Goal: Information Seeking & Learning: Check status

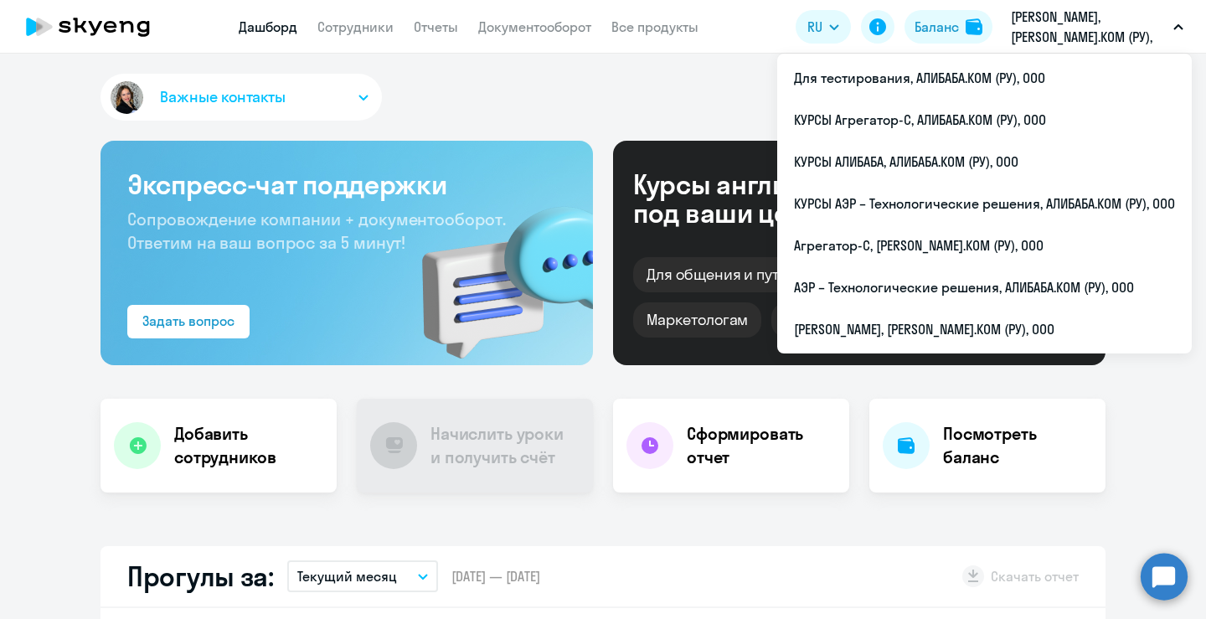
click at [1080, 23] on p "[PERSON_NAME], [PERSON_NAME].КОМ (РУ), ООО" at bounding box center [1089, 27] width 156 height 40
select select "30"
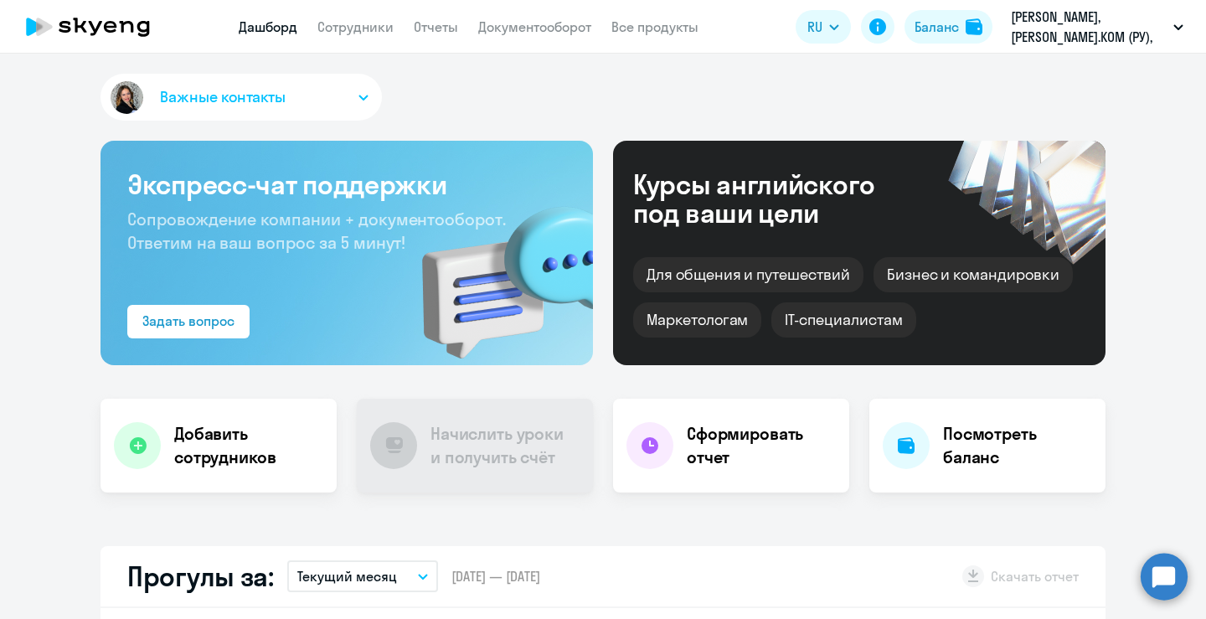
click at [1080, 23] on p "[PERSON_NAME], [PERSON_NAME].КОМ (РУ), ООО" at bounding box center [1089, 27] width 156 height 40
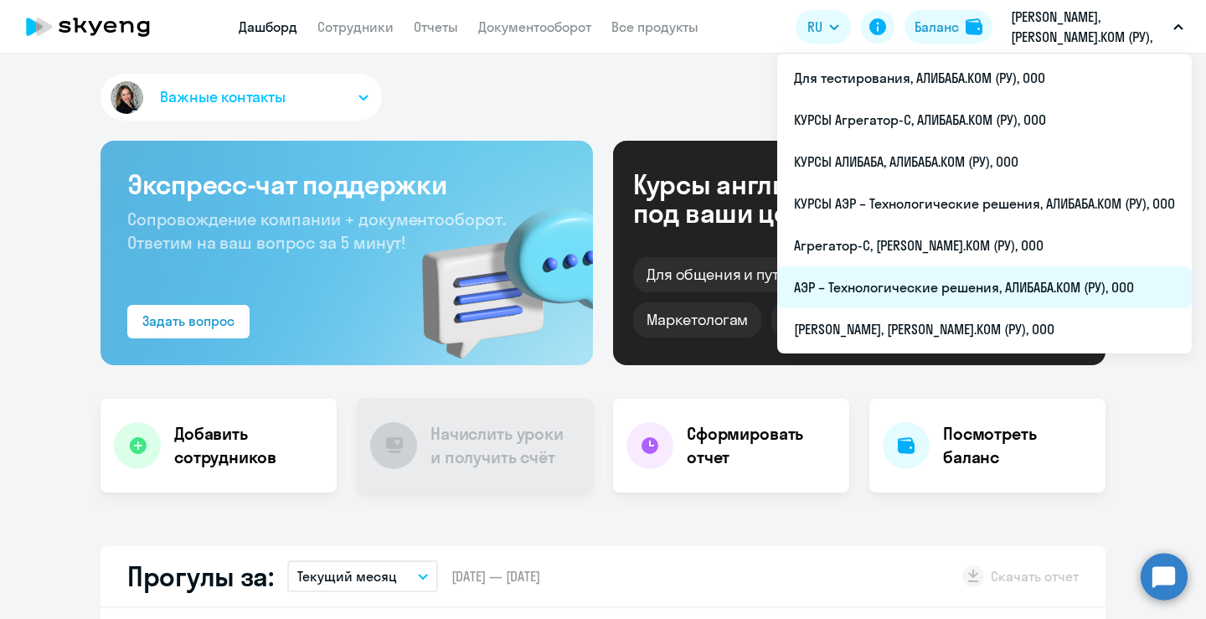
click at [941, 284] on li "АЭР – Технологические решения, АЛИБАБА.КОМ (РУ), ООО" at bounding box center [984, 287] width 415 height 42
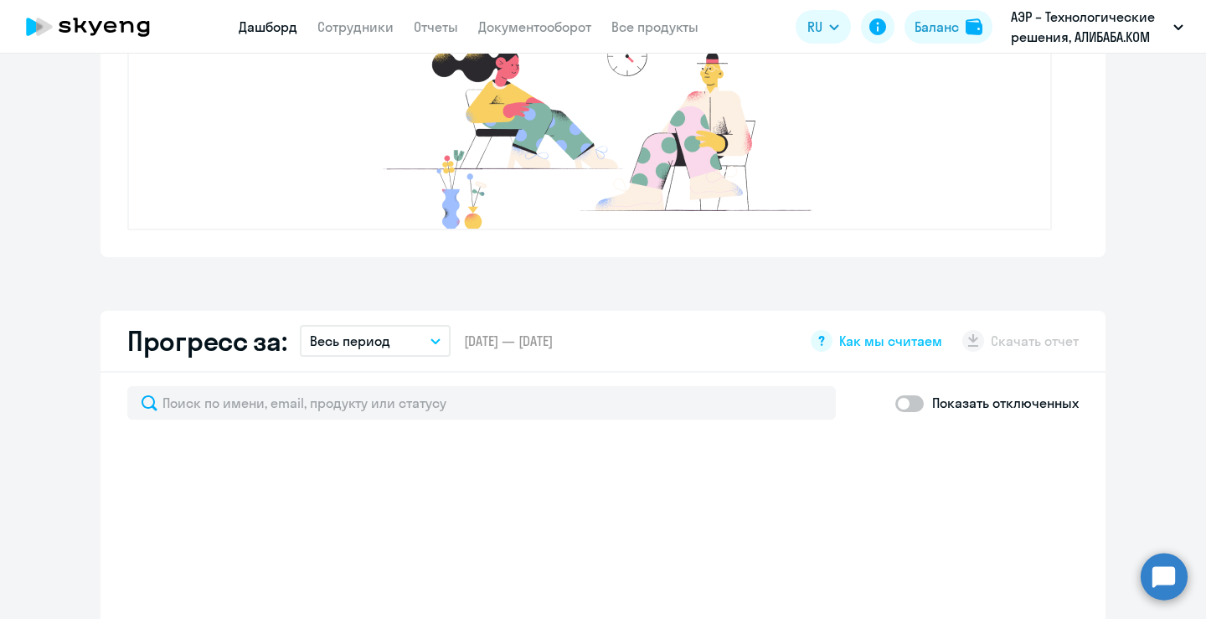
scroll to position [822, 0]
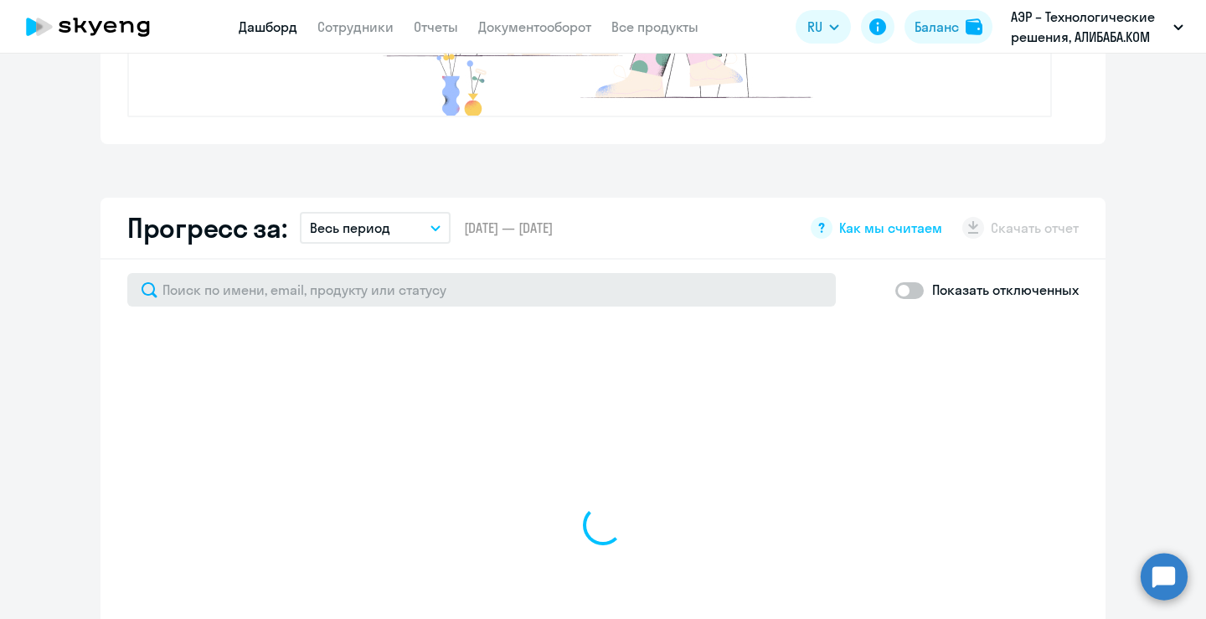
select select "30"
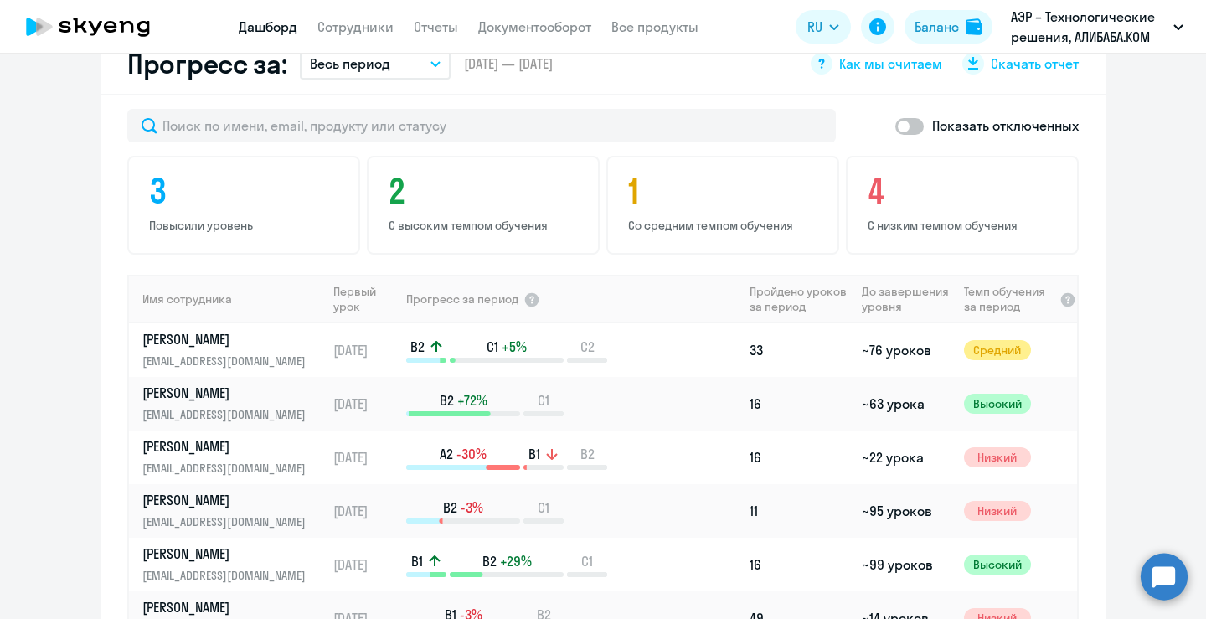
scroll to position [987, 0]
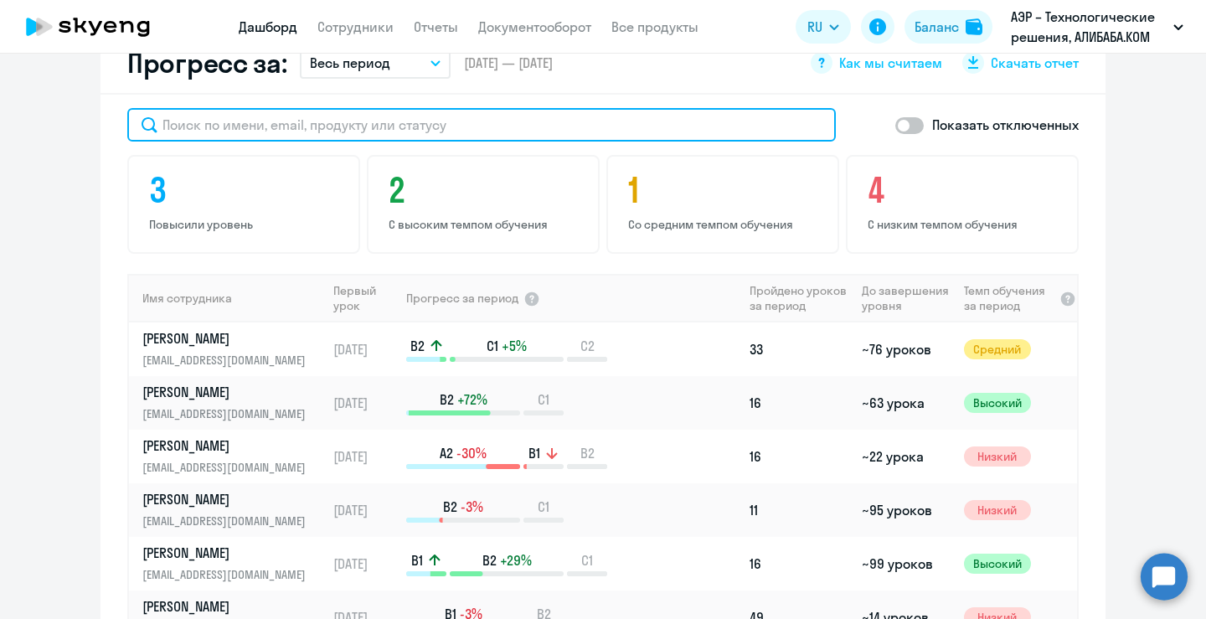
click at [456, 134] on input "text" at bounding box center [481, 125] width 709 height 34
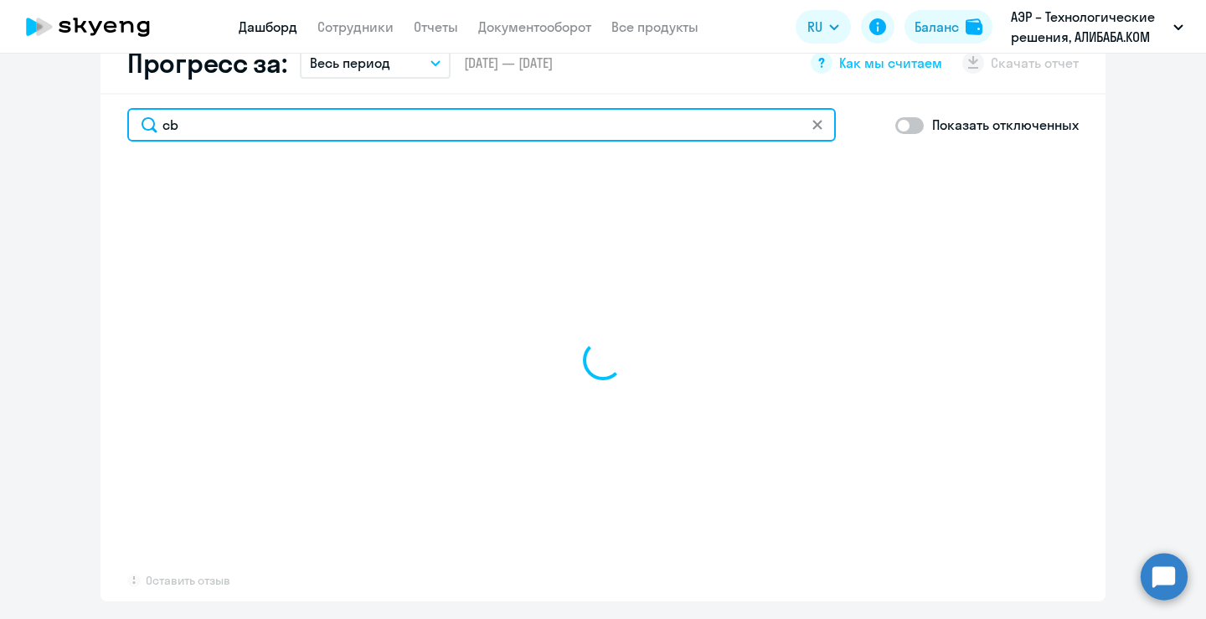
type input "c"
type input "с"
select select "30"
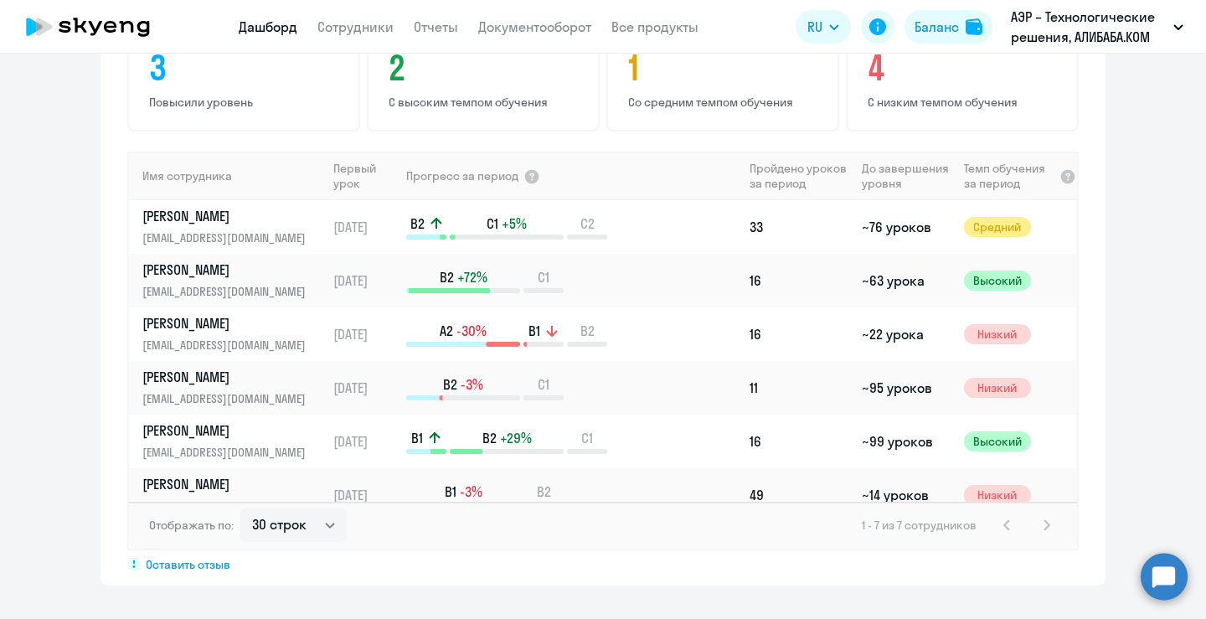
scroll to position [615, 0]
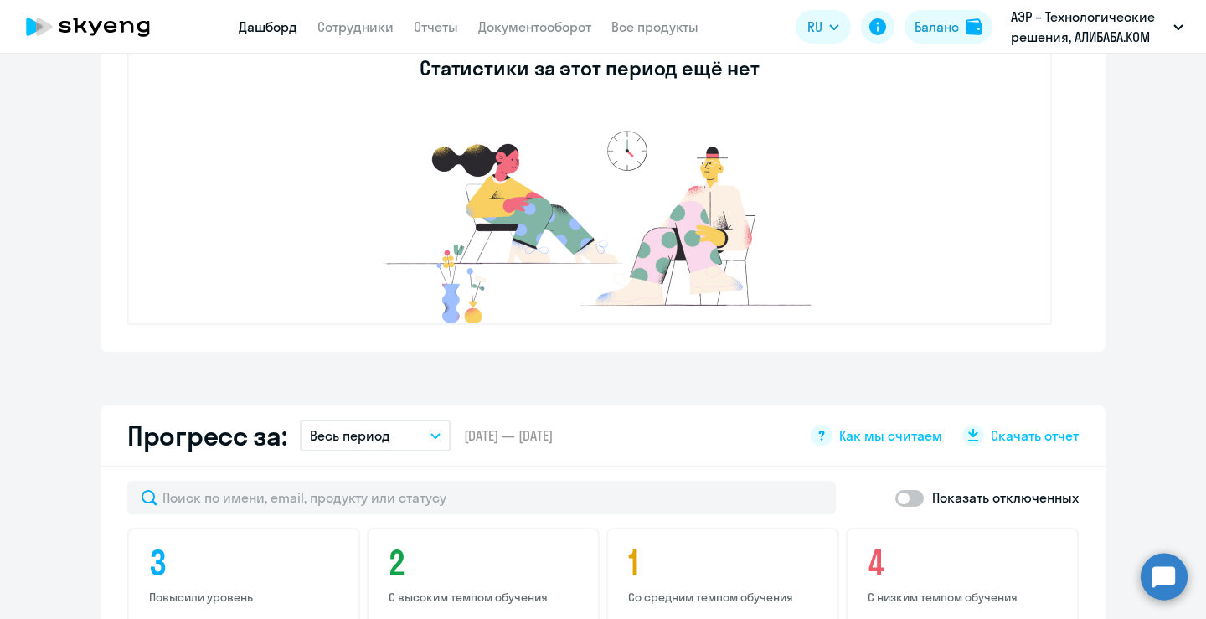
click at [915, 499] on span at bounding box center [909, 498] width 28 height 17
click at [895, 498] on input "checkbox" at bounding box center [894, 497] width 1 height 1
checkbox input "true"
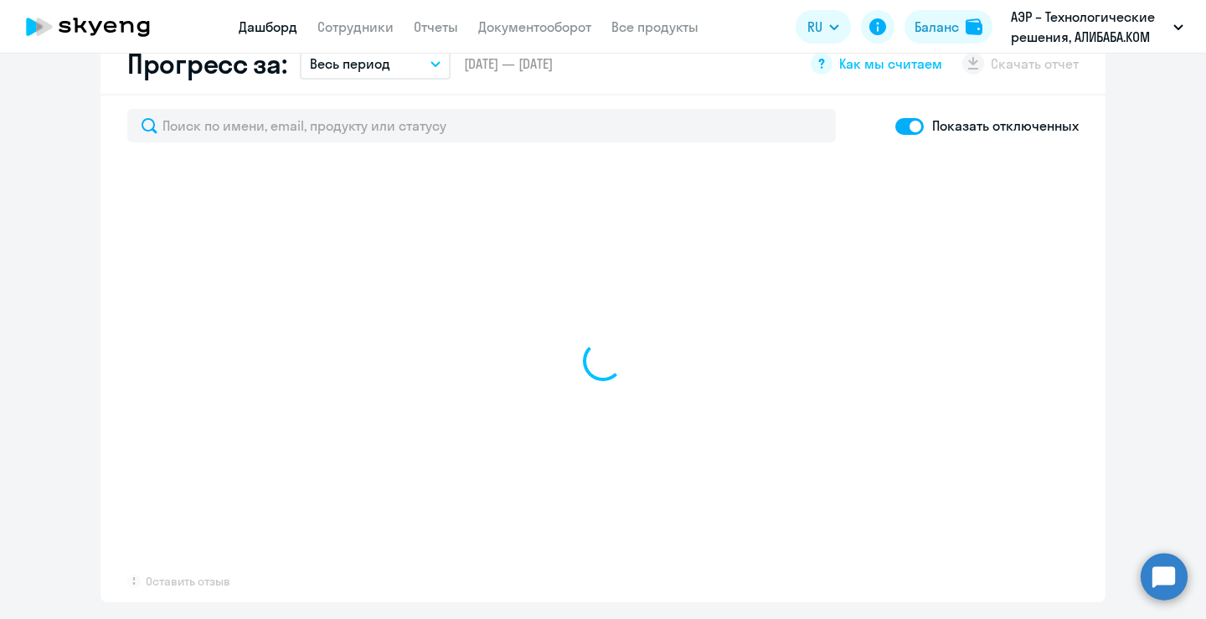
scroll to position [1003, 0]
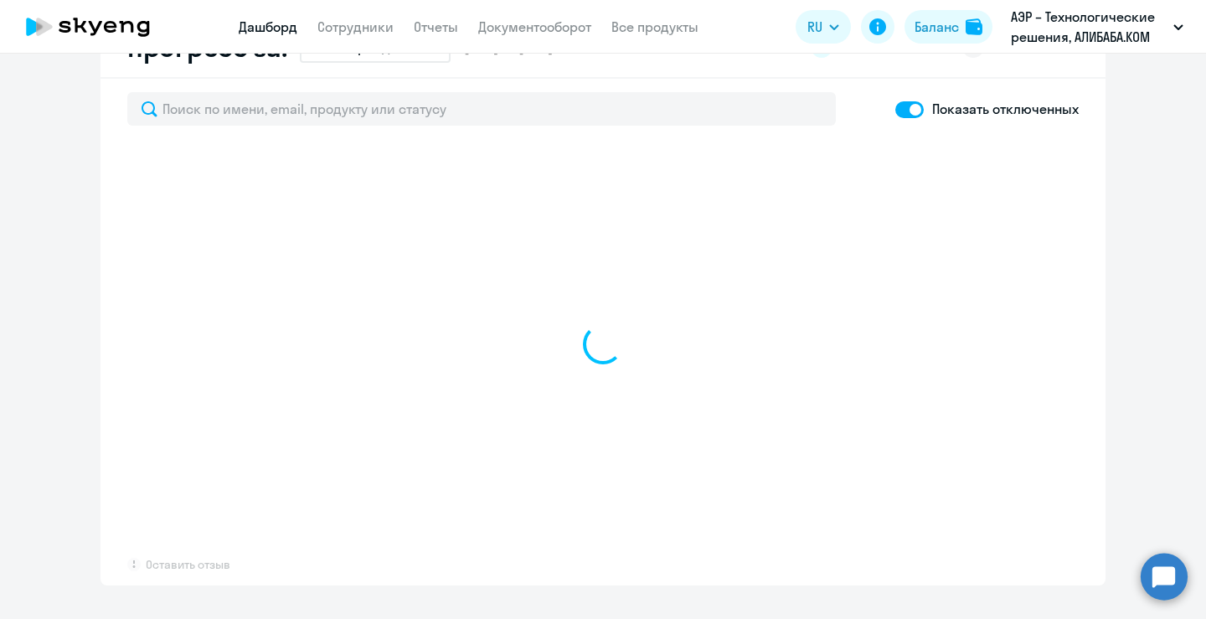
select select "30"
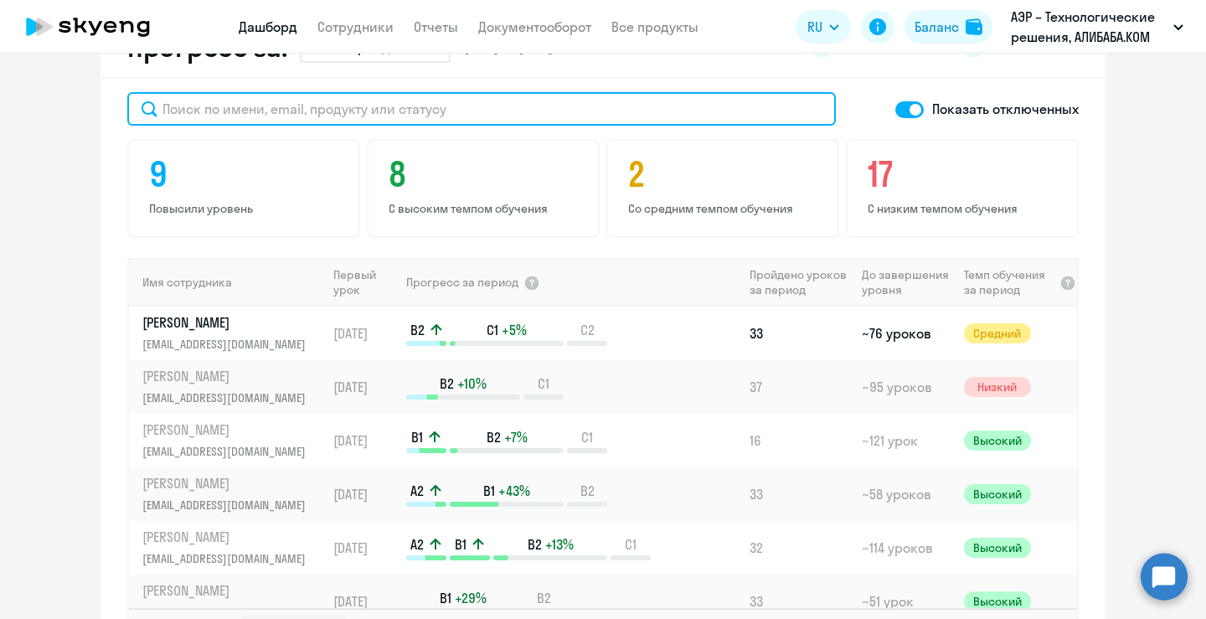
click at [293, 117] on input "text" at bounding box center [481, 109] width 709 height 34
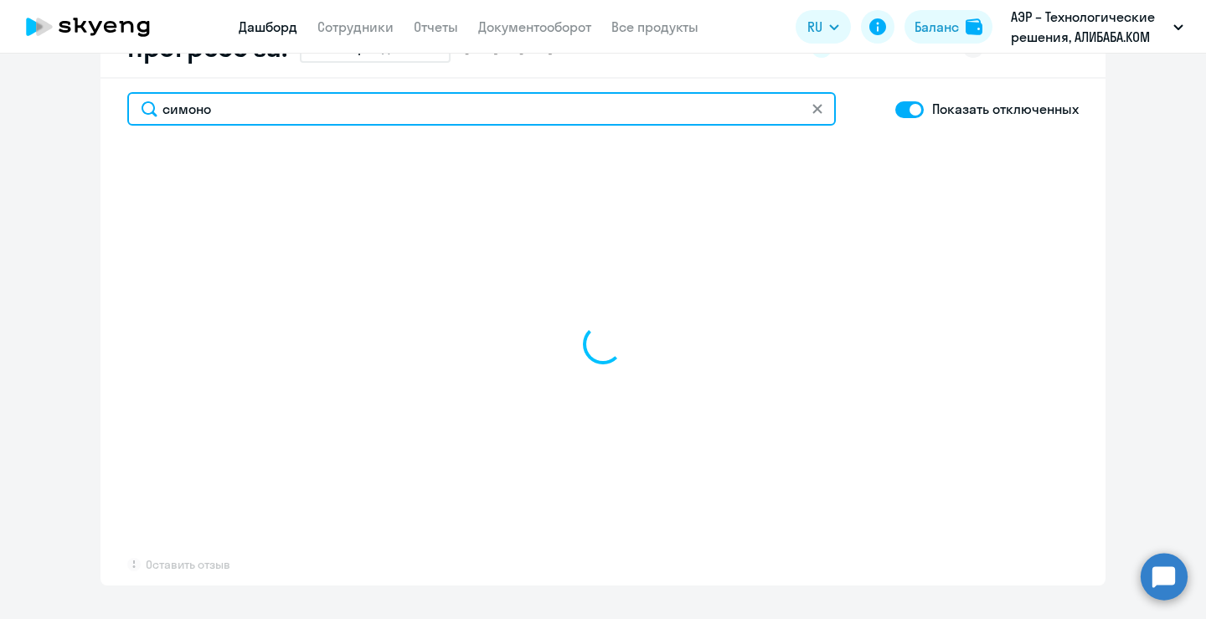
scroll to position [760, 0]
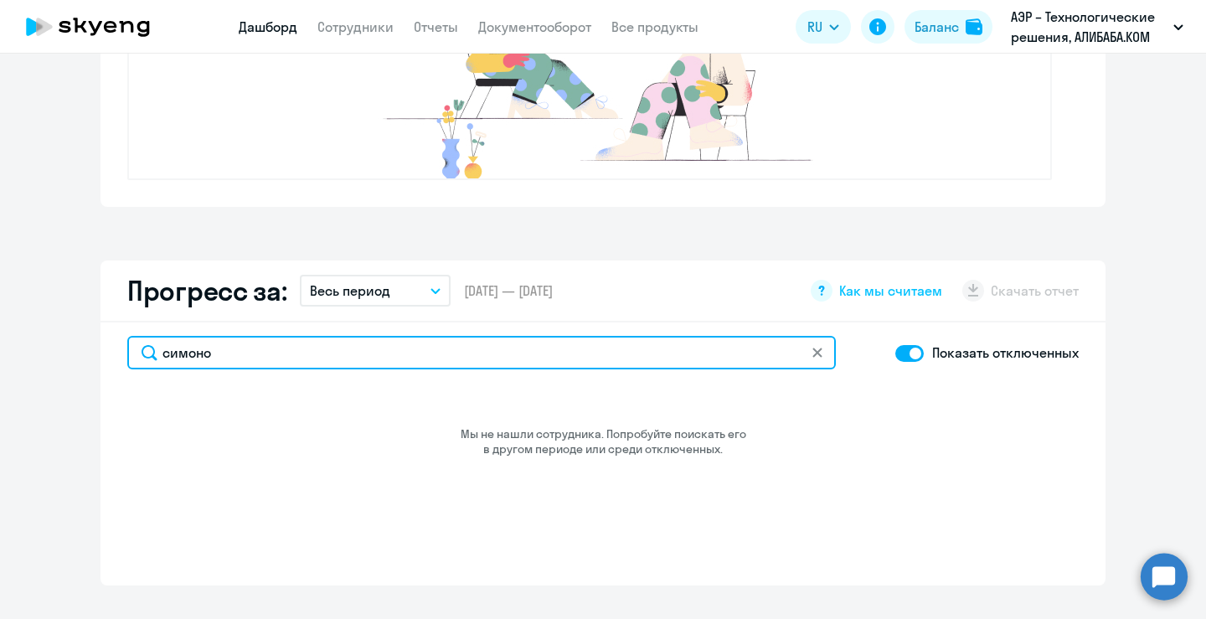
click at [824, 351] on input "симоно" at bounding box center [481, 353] width 709 height 34
type input "симоно"
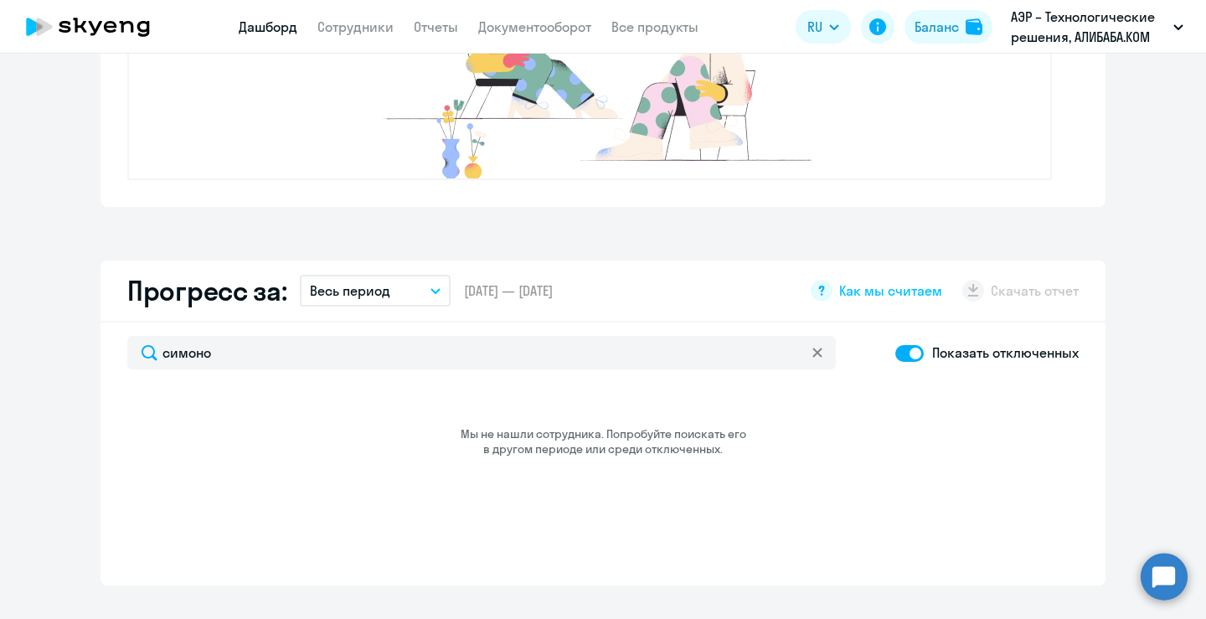
click at [812, 353] on icon at bounding box center [816, 352] width 9 height 9
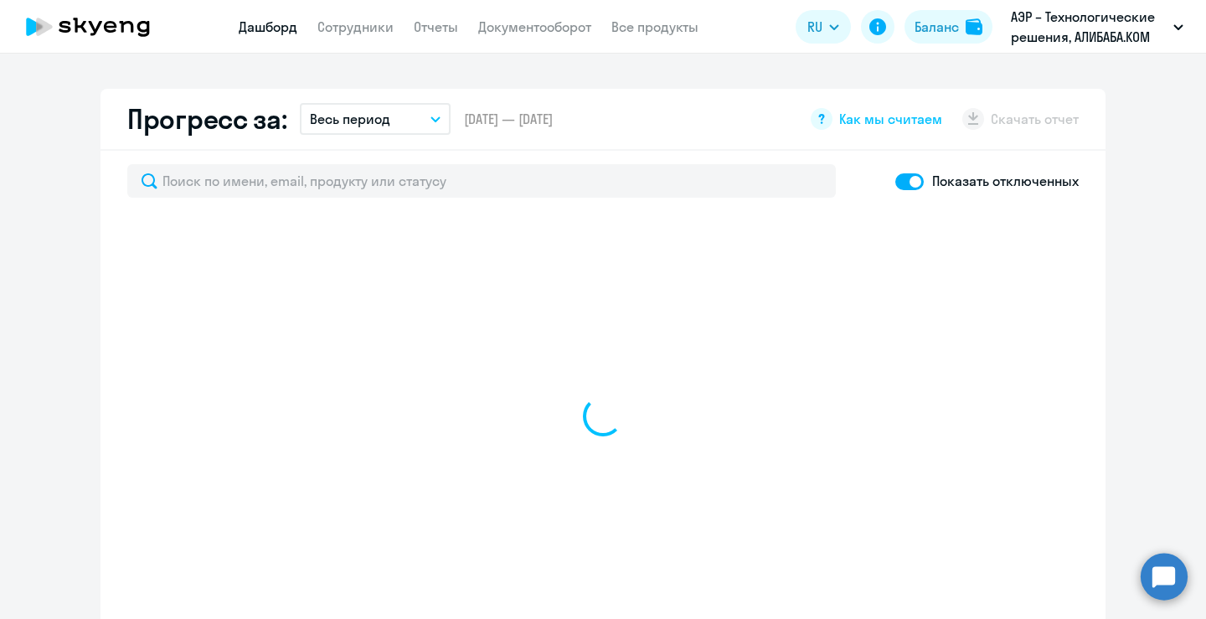
scroll to position [956, 0]
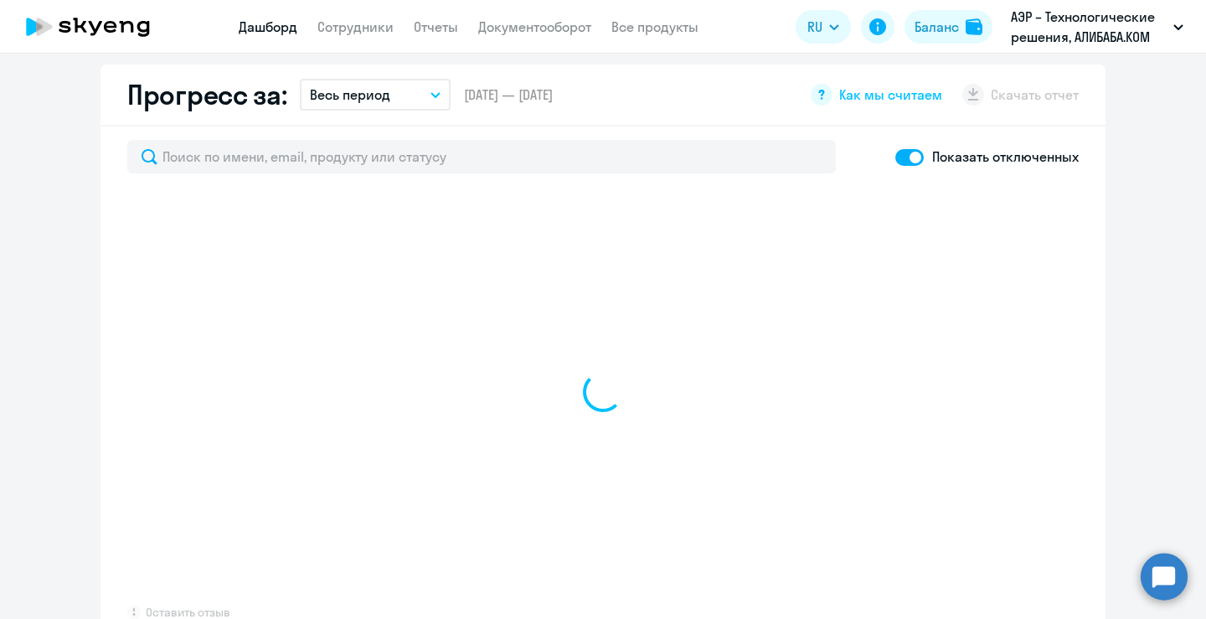
select select "30"
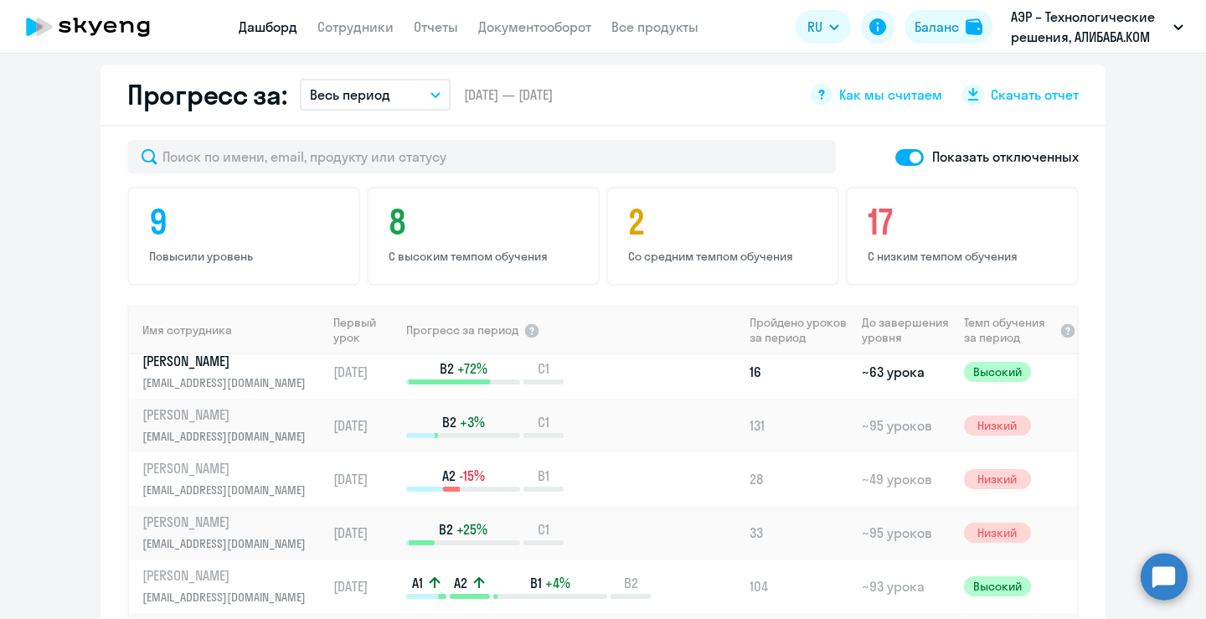
scroll to position [325, 0]
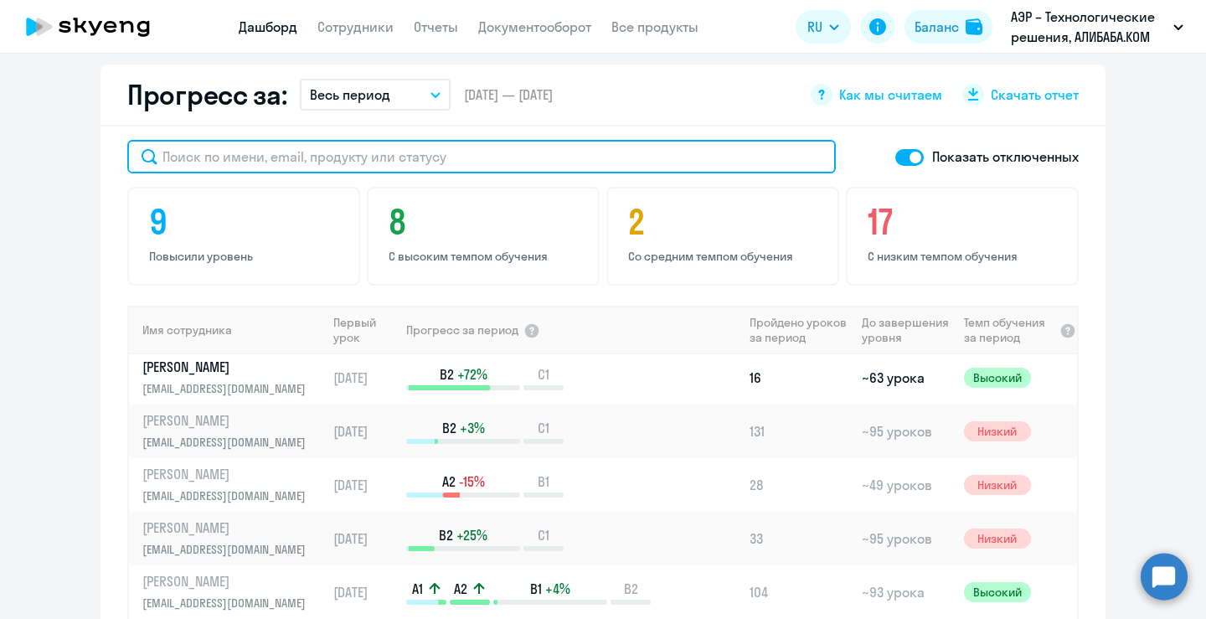
click at [454, 156] on input "text" at bounding box center [481, 157] width 709 height 34
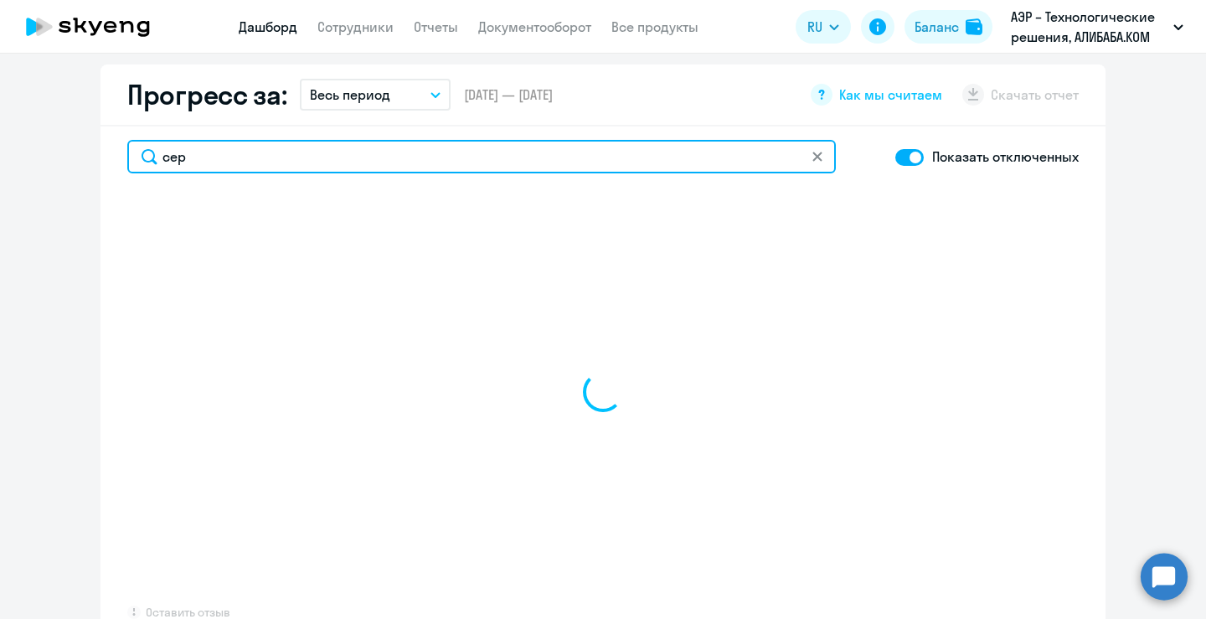
type input "серг"
select select "30"
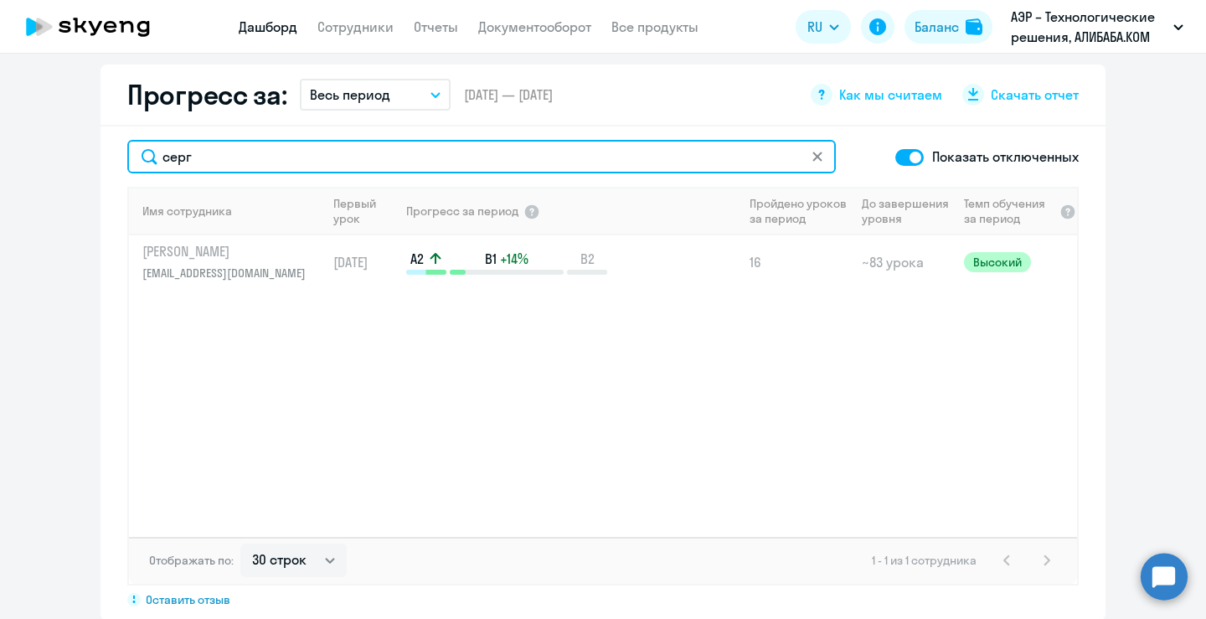
drag, startPoint x: 152, startPoint y: 146, endPoint x: 135, endPoint y: 146, distance: 17.6
click at [135, 146] on input "серг" at bounding box center [481, 157] width 709 height 34
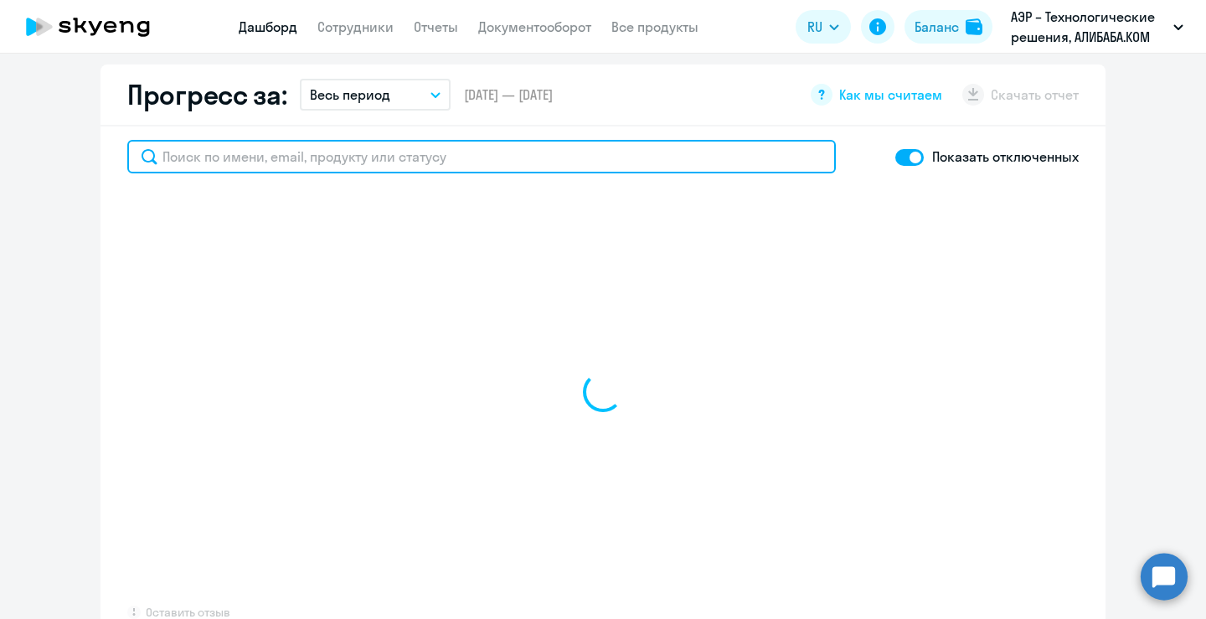
select select "30"
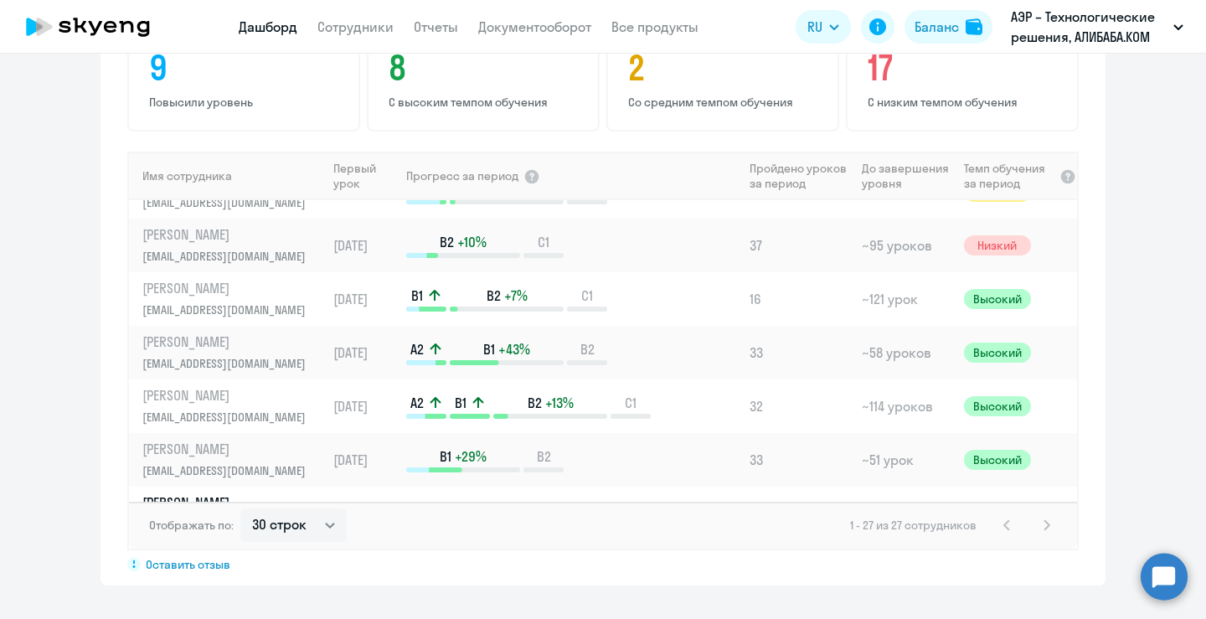
scroll to position [0, 0]
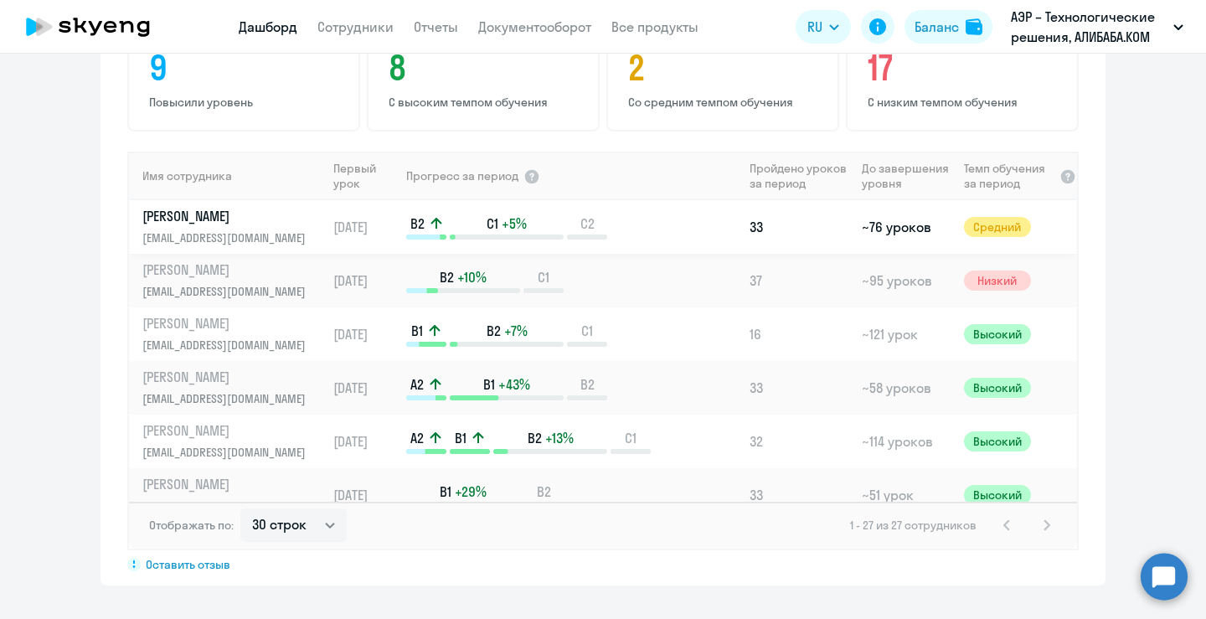
click at [743, 220] on td "33" at bounding box center [799, 227] width 112 height 54
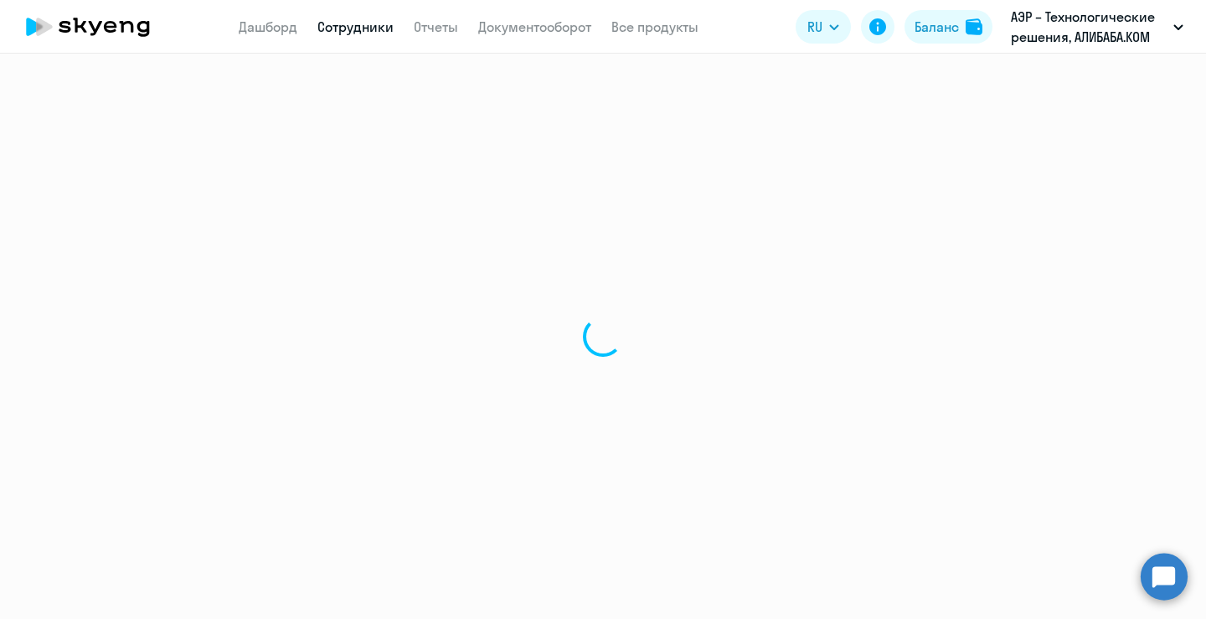
select select "english"
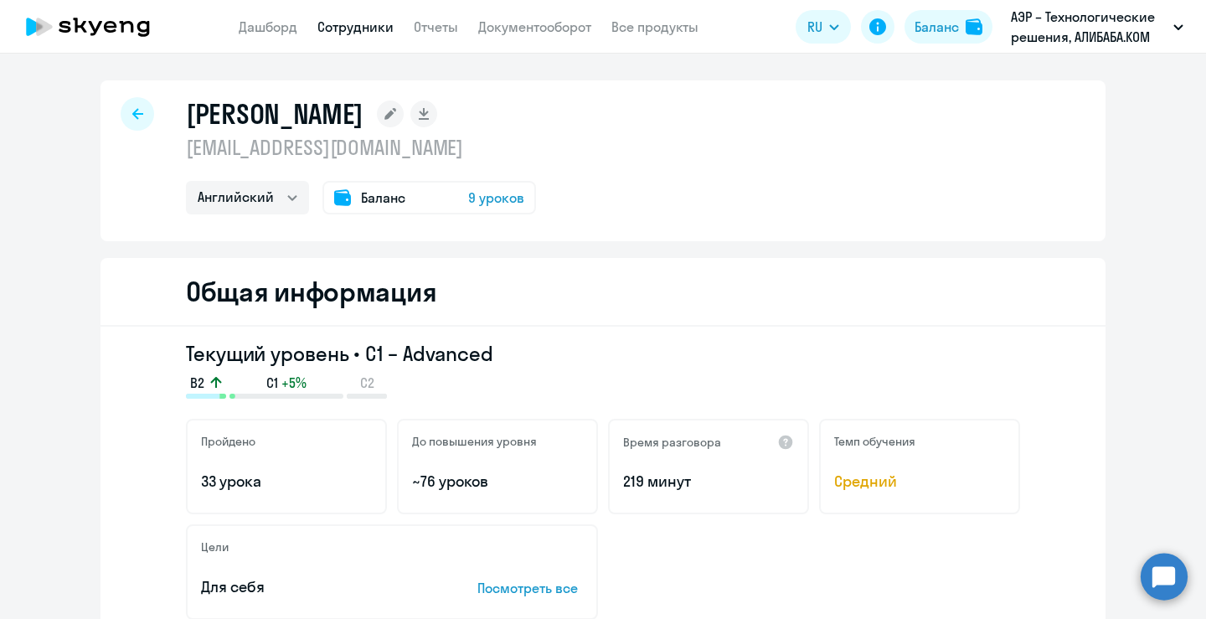
click at [486, 187] on div "Баланс 9 уроков" at bounding box center [429, 198] width 214 height 34
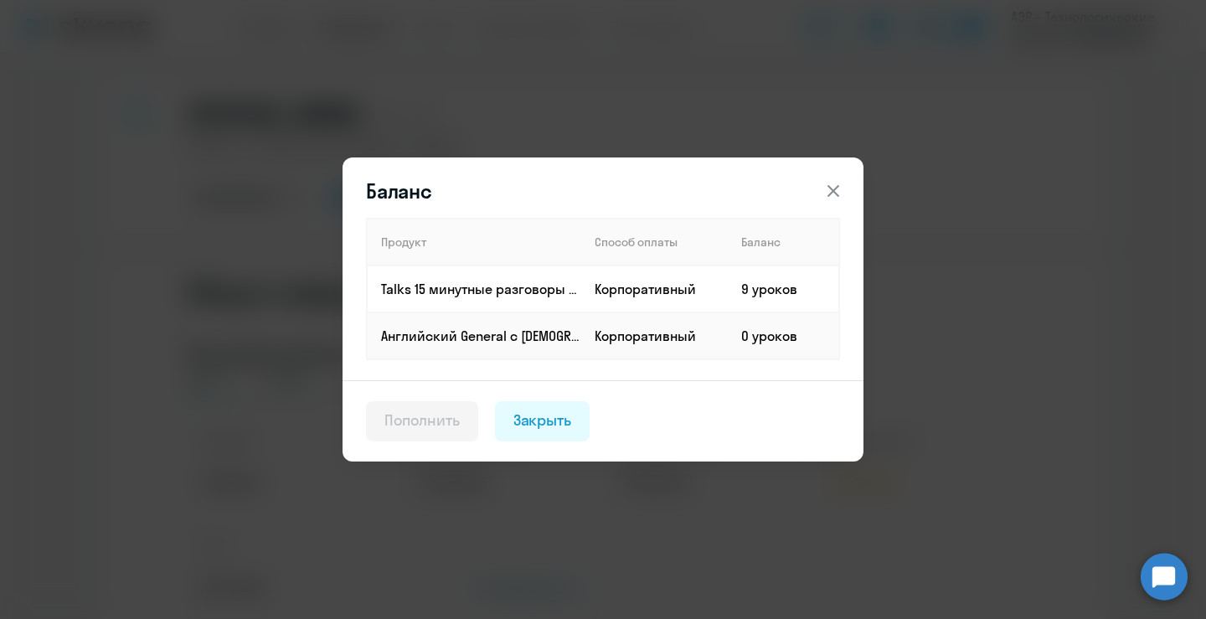
click at [826, 193] on icon at bounding box center [833, 191] width 20 height 20
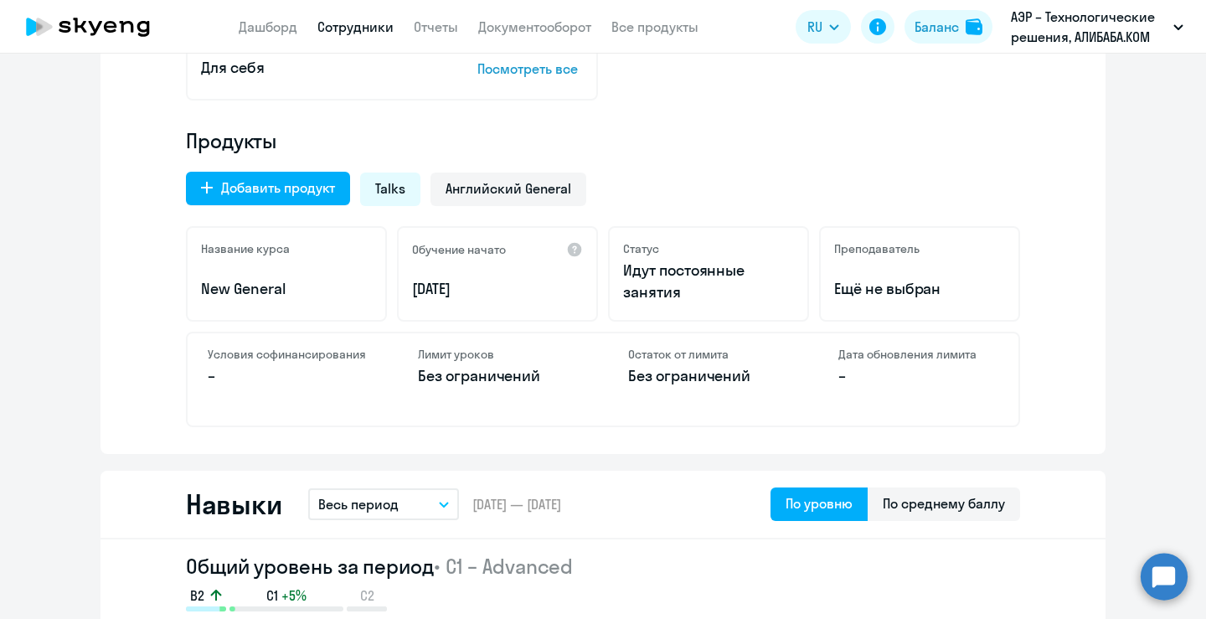
scroll to position [1028, 0]
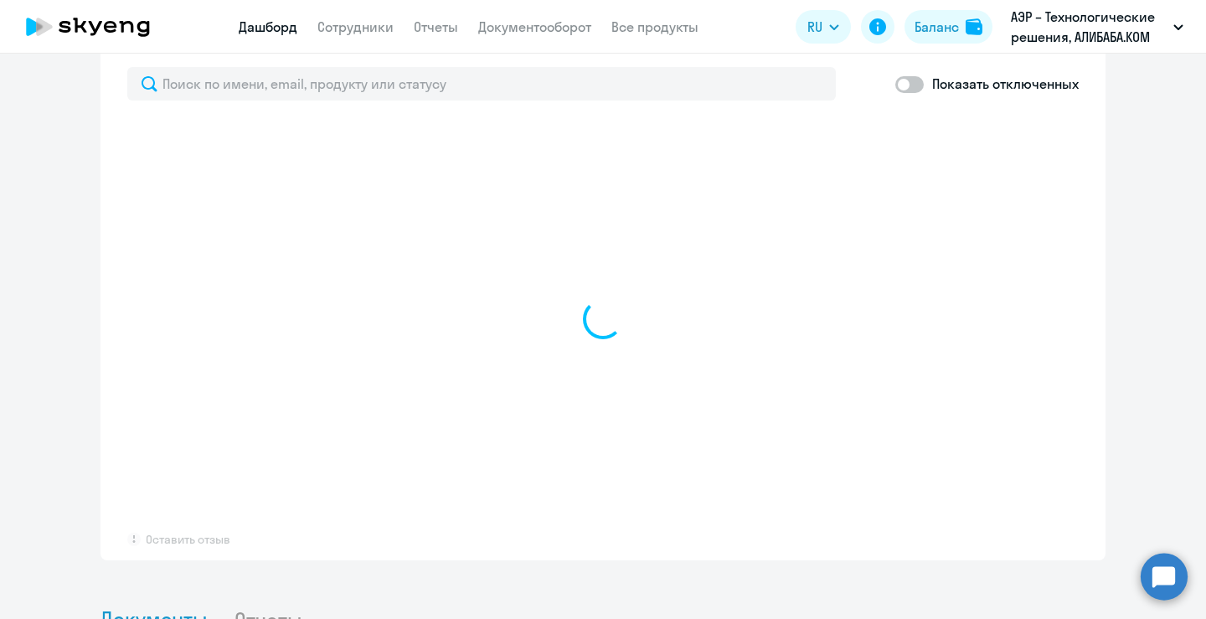
scroll to position [1003, 0]
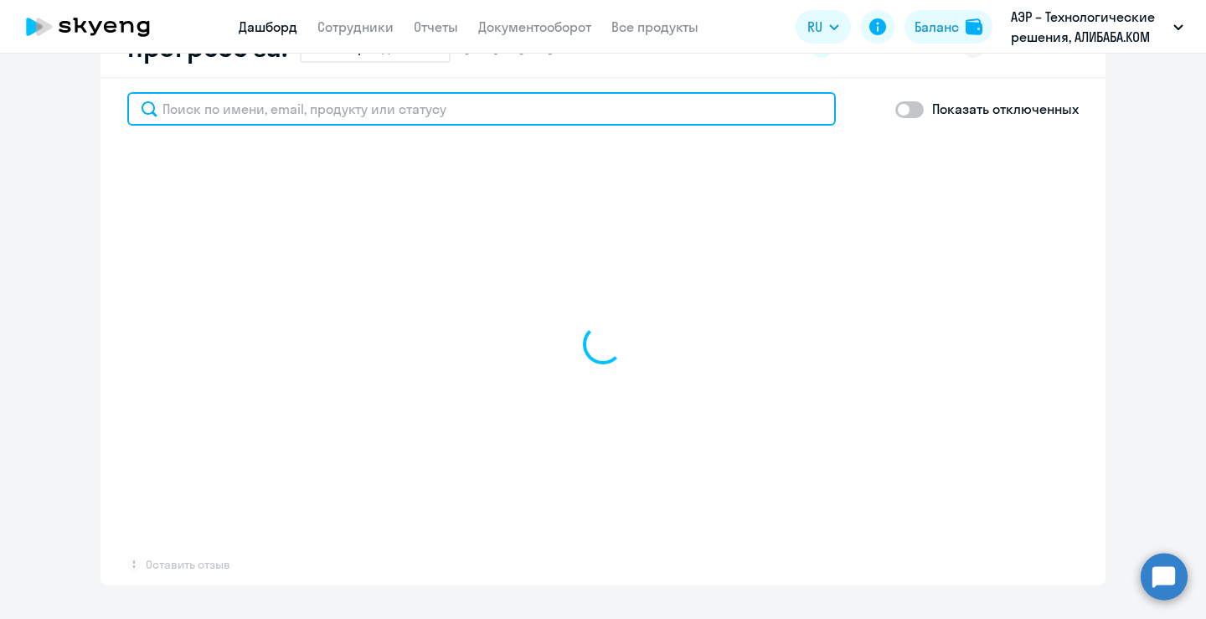
click at [305, 111] on input "text" at bounding box center [481, 109] width 709 height 34
paste input "[EMAIL_ADDRESS][DOMAIN_NAME]"
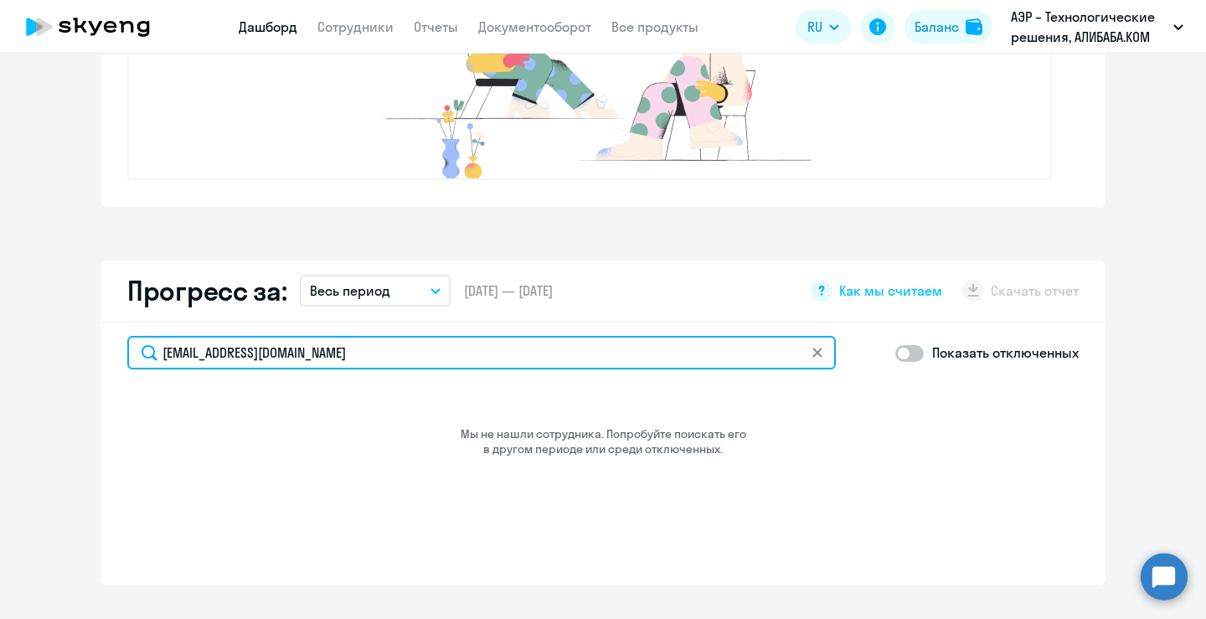
type input "[EMAIL_ADDRESS][DOMAIN_NAME]"
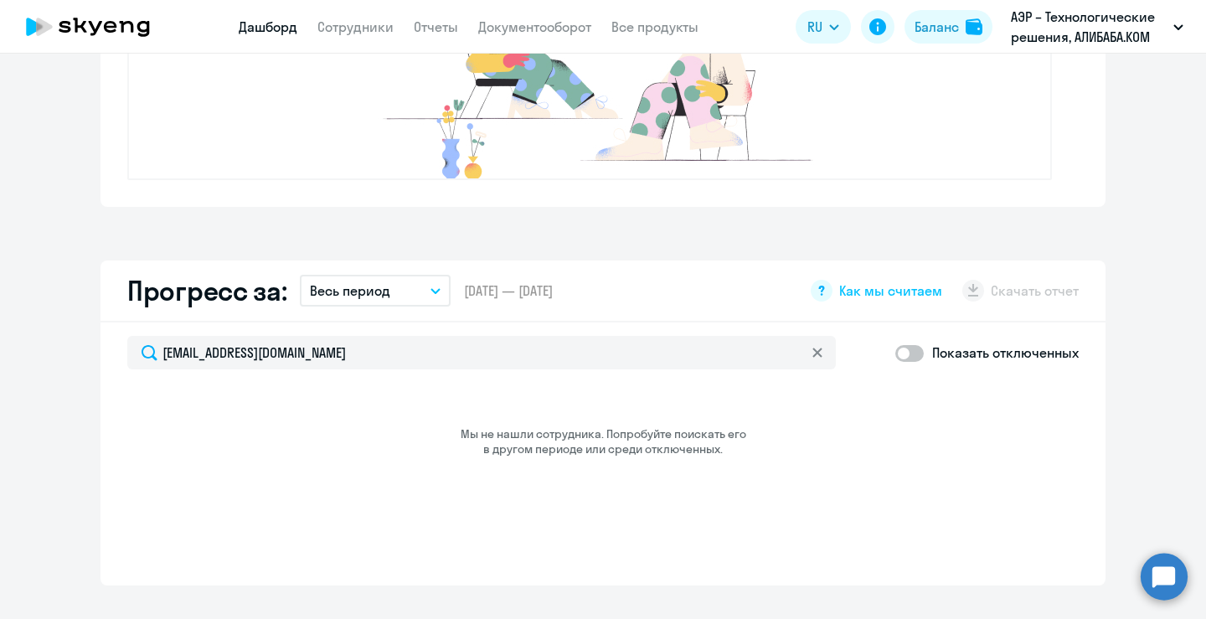
click at [394, 288] on button "Весь период" at bounding box center [375, 291] width 151 height 32
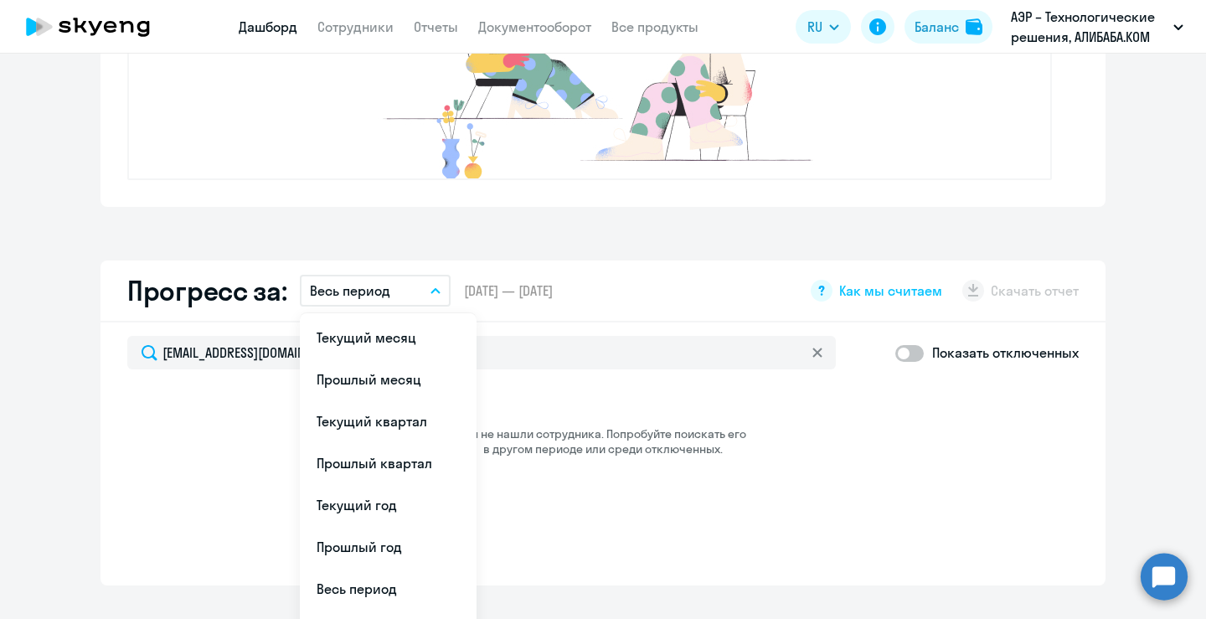
click at [394, 288] on button "Весь период" at bounding box center [375, 291] width 151 height 32
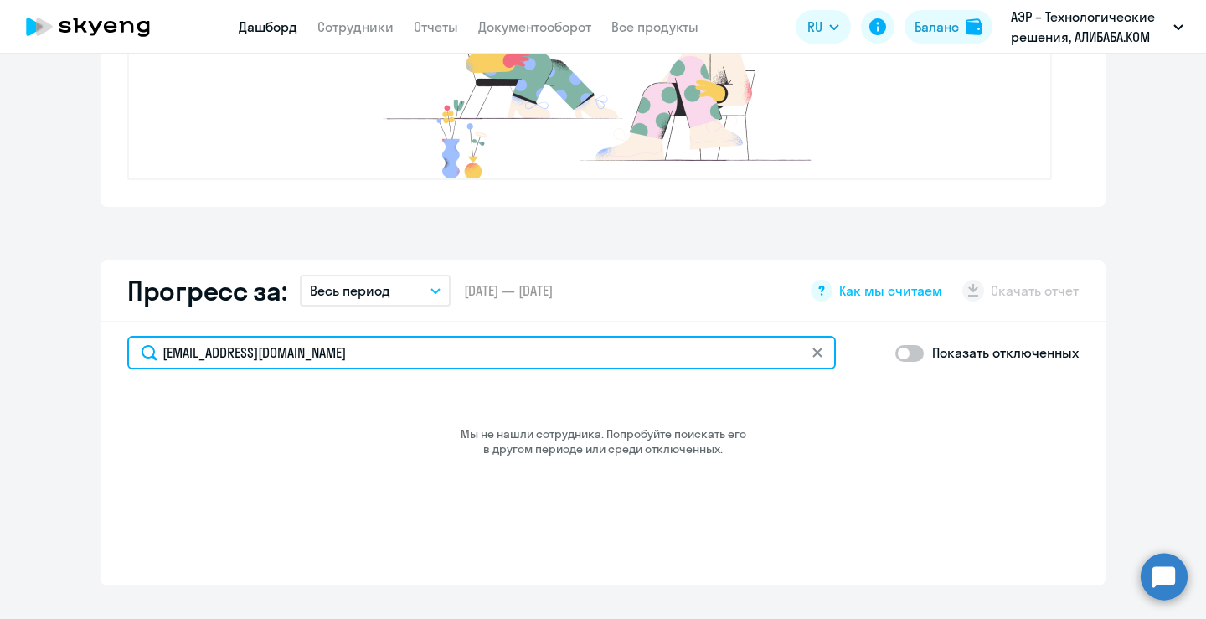
click at [802, 353] on input "[EMAIL_ADDRESS][DOMAIN_NAME]" at bounding box center [481, 353] width 709 height 34
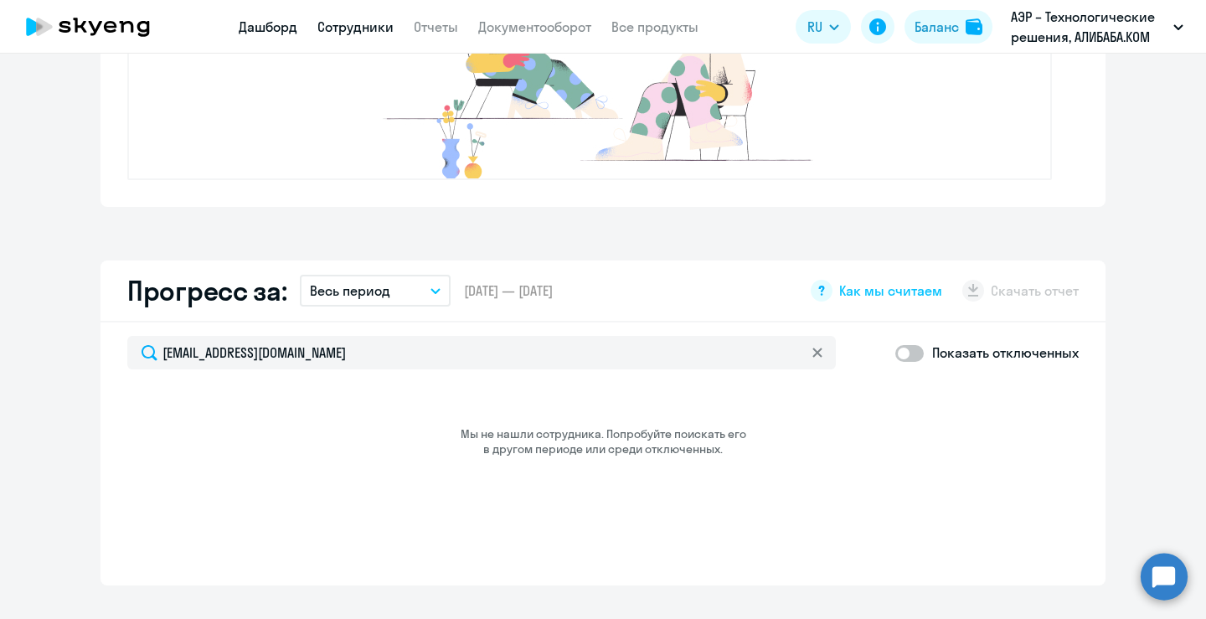
click at [388, 31] on link "Сотрудники" at bounding box center [355, 26] width 76 height 17
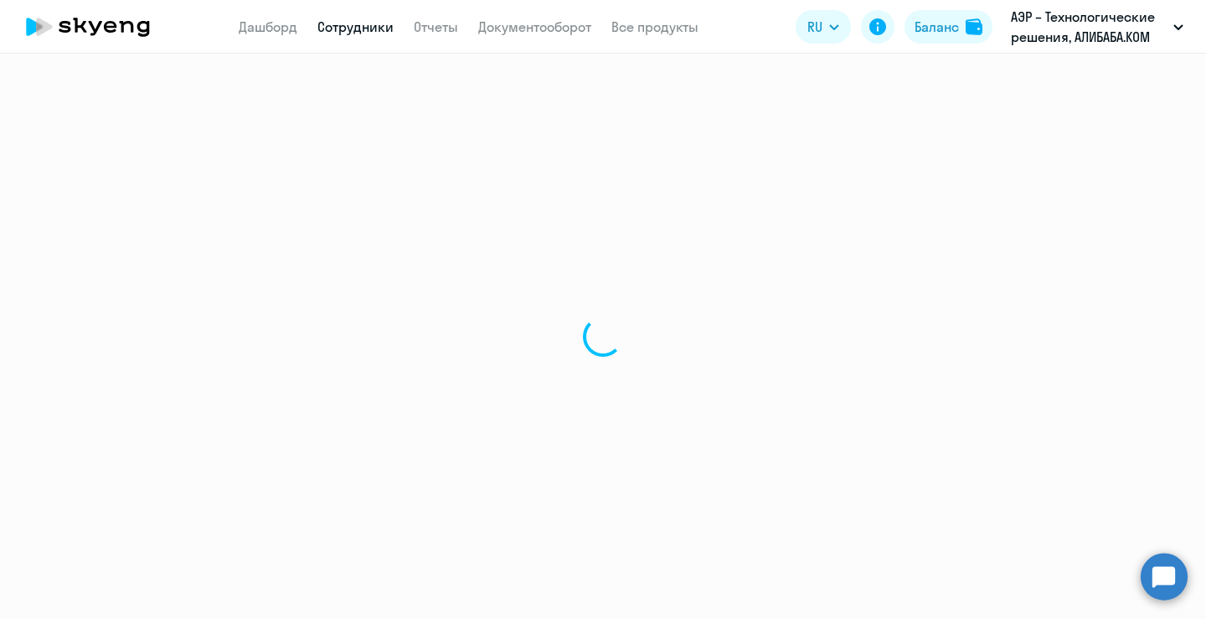
select select "30"
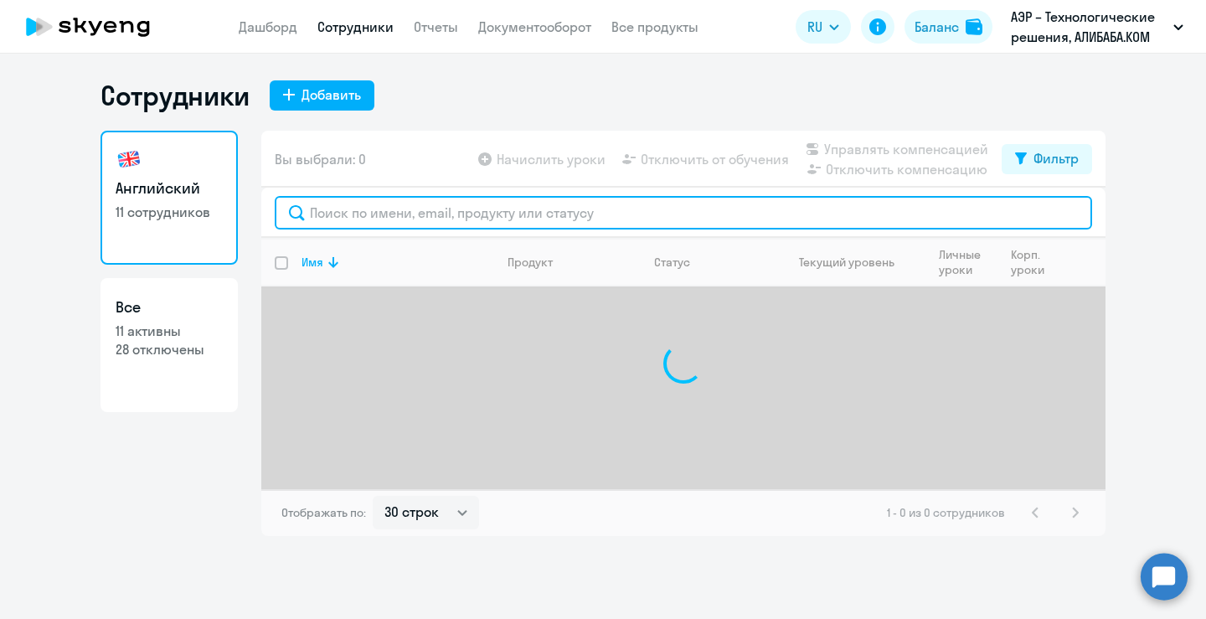
click at [427, 218] on input "text" at bounding box center [683, 213] width 817 height 34
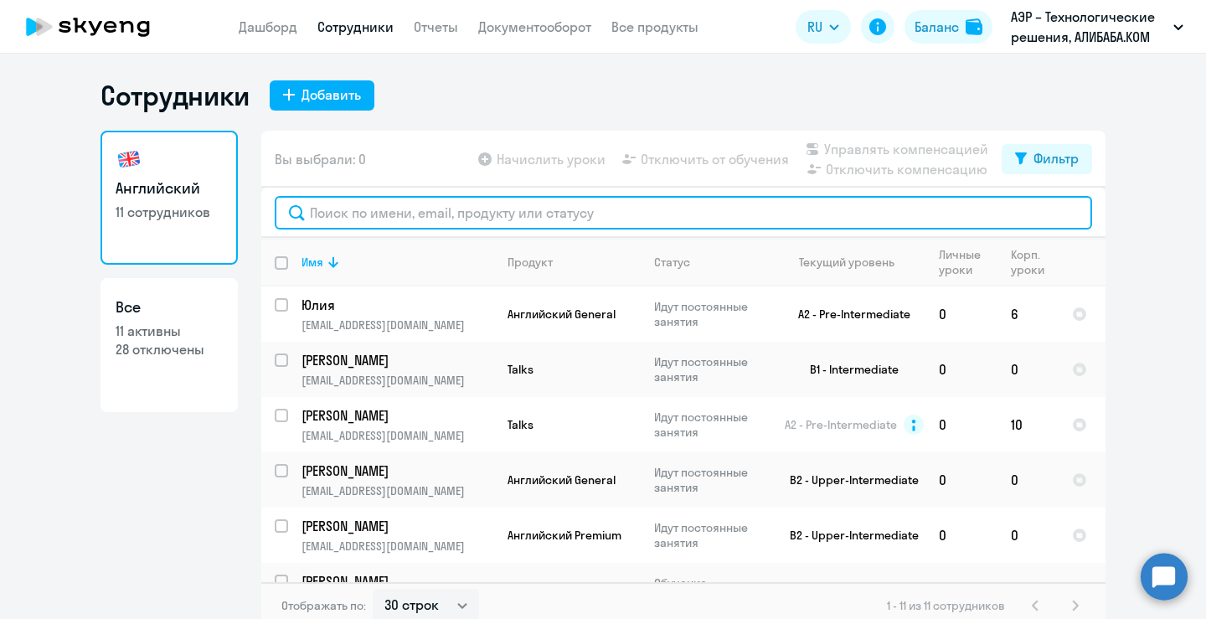
paste input "[EMAIL_ADDRESS][DOMAIN_NAME]"
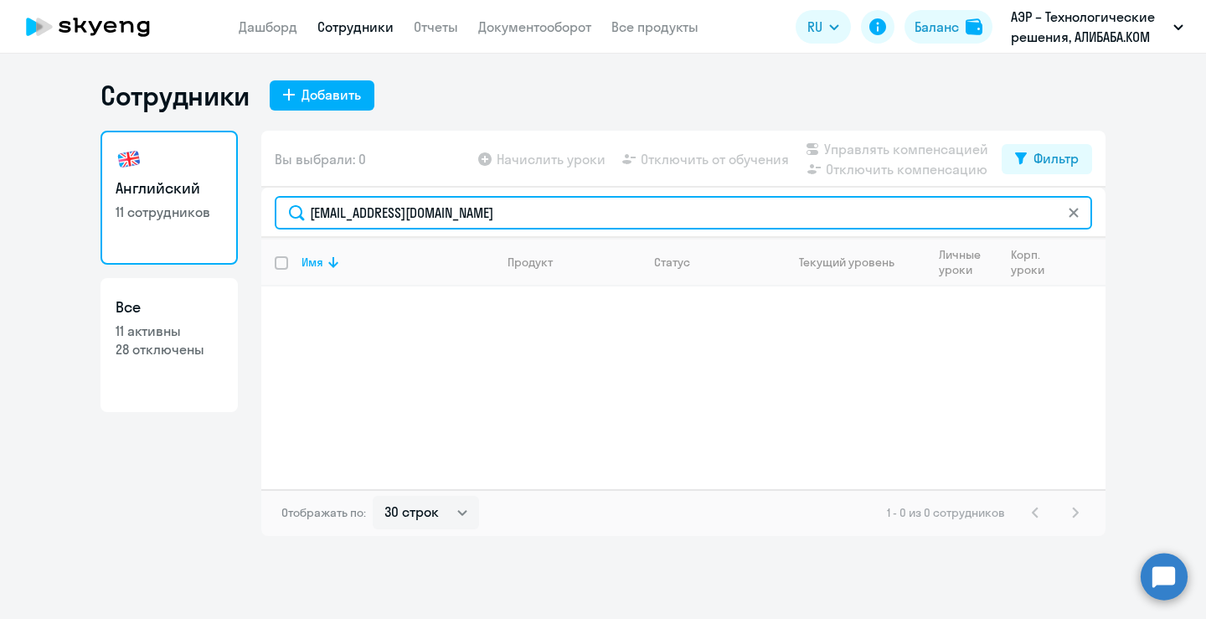
type input "[EMAIL_ADDRESS][DOMAIN_NAME]"
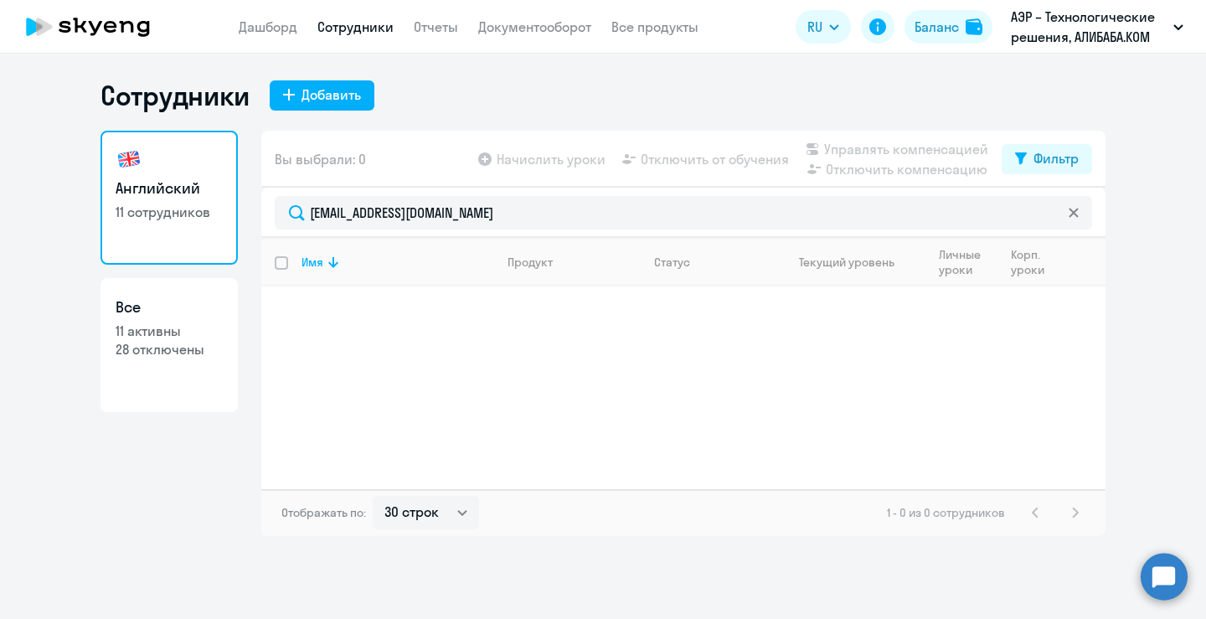
click at [1067, 214] on svg-icon at bounding box center [1073, 212] width 13 height 13
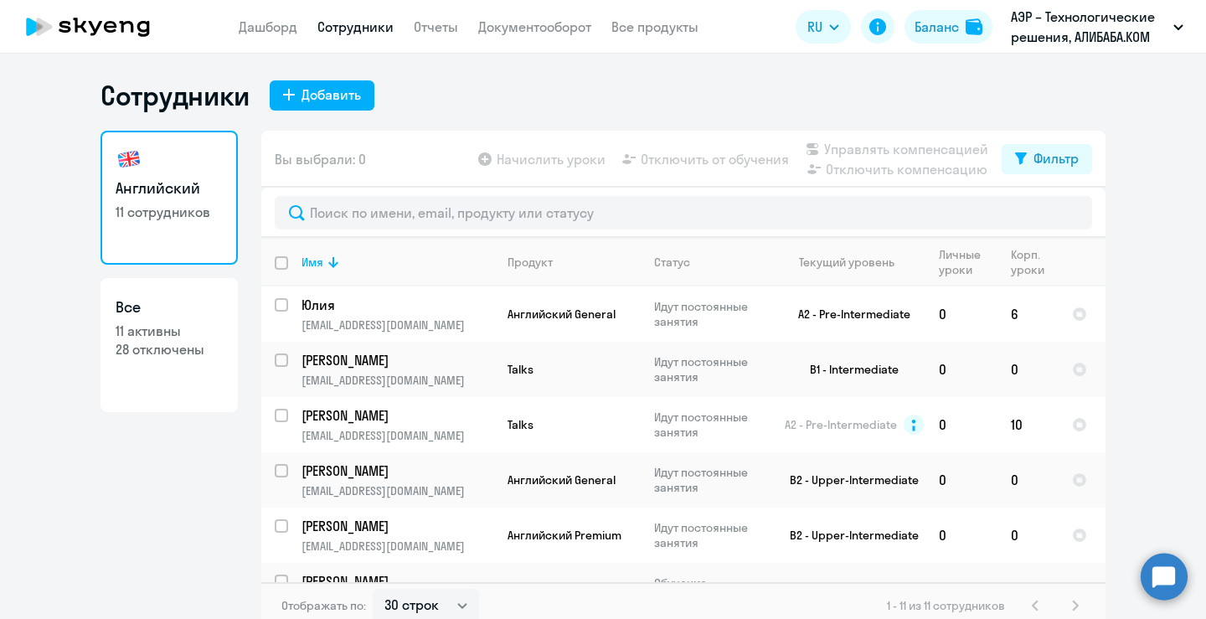
click at [134, 346] on p "28 отключены" at bounding box center [169, 349] width 107 height 18
select select "30"
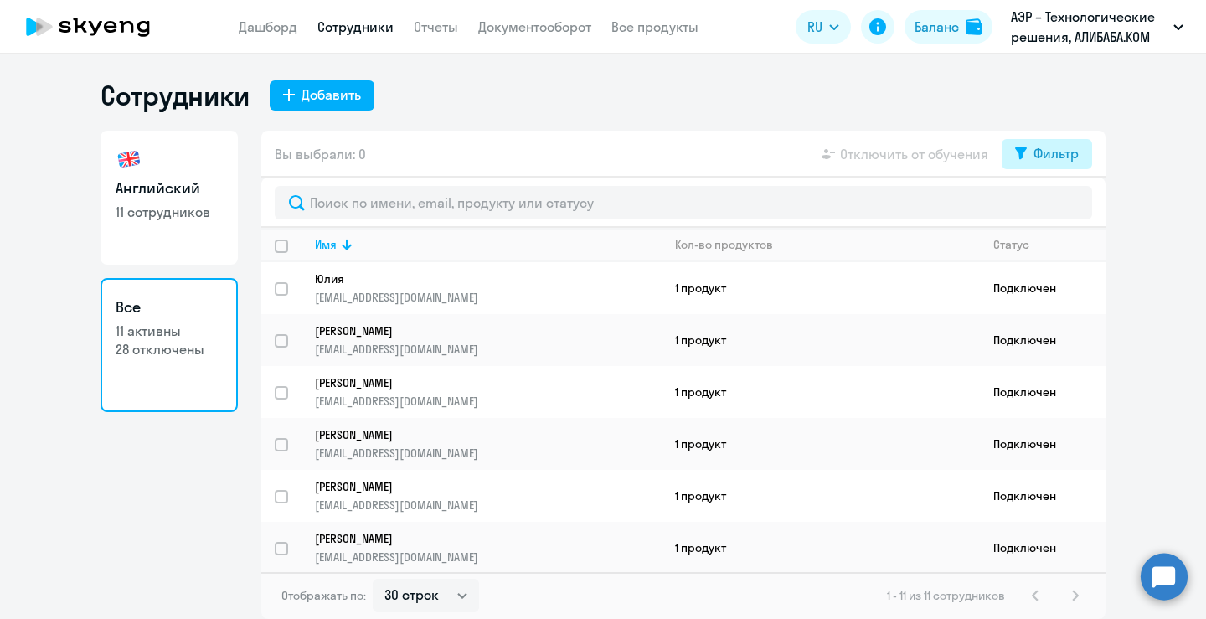
click at [1016, 166] on button "Фильтр" at bounding box center [1047, 154] width 90 height 30
click at [1056, 204] on span at bounding box center [1064, 208] width 28 height 17
click at [1050, 208] on input "checkbox" at bounding box center [1049, 208] width 1 height 1
checkbox input "true"
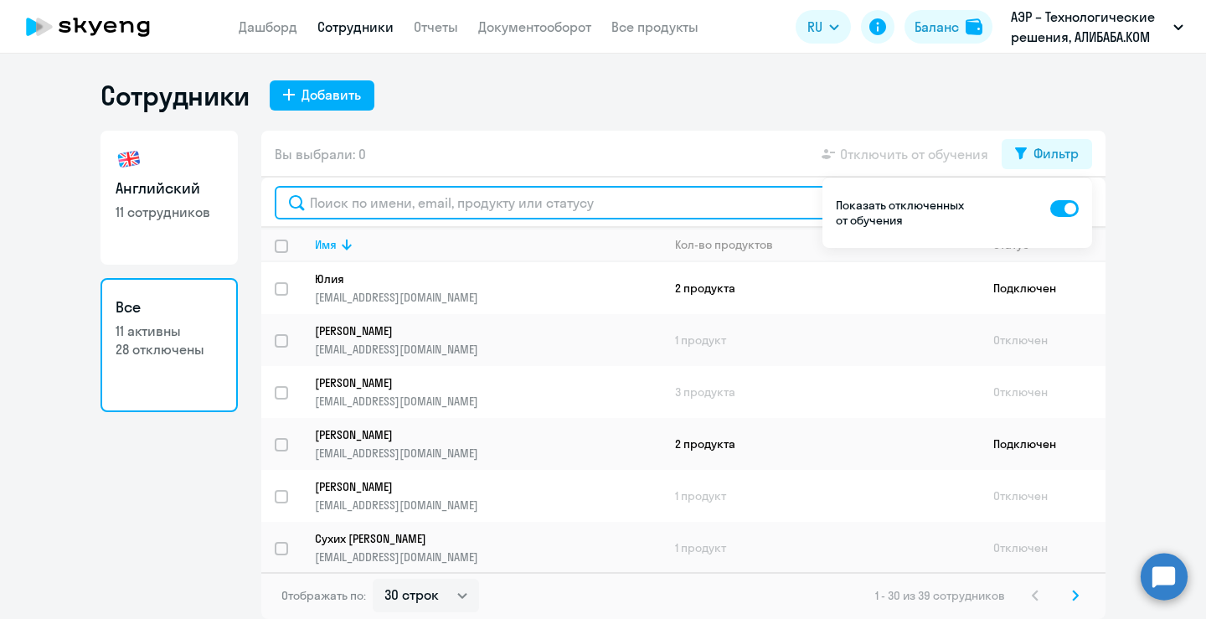
click at [459, 204] on input "text" at bounding box center [683, 203] width 817 height 34
paste input "[EMAIL_ADDRESS][DOMAIN_NAME]"
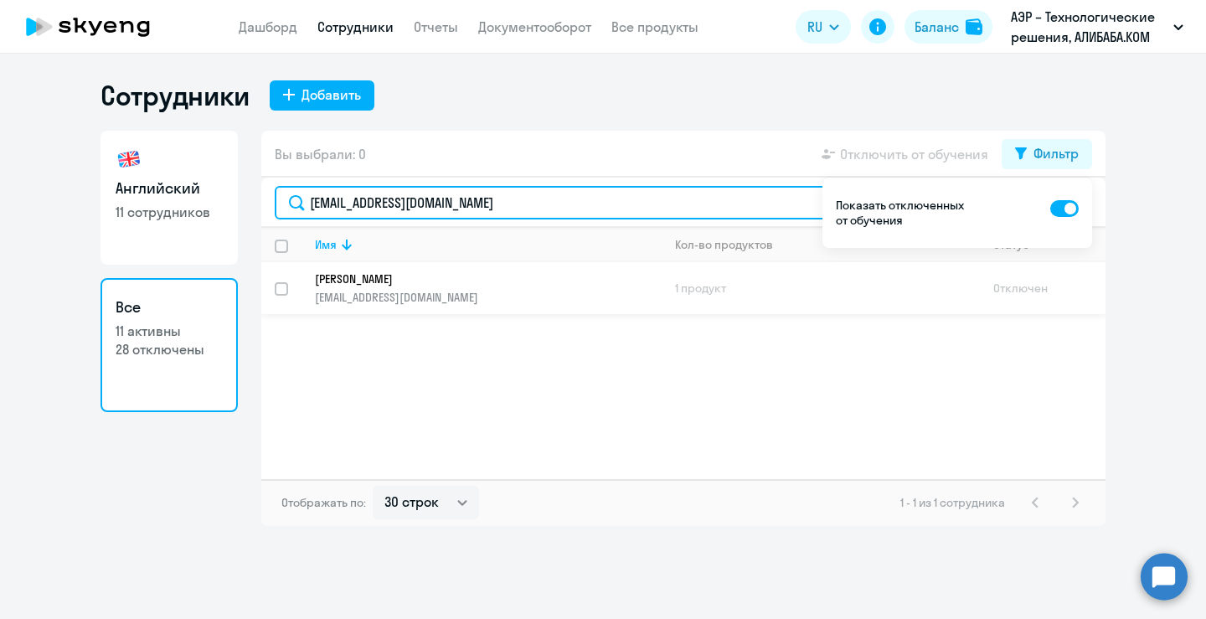
type input "[EMAIL_ADDRESS][DOMAIN_NAME]"
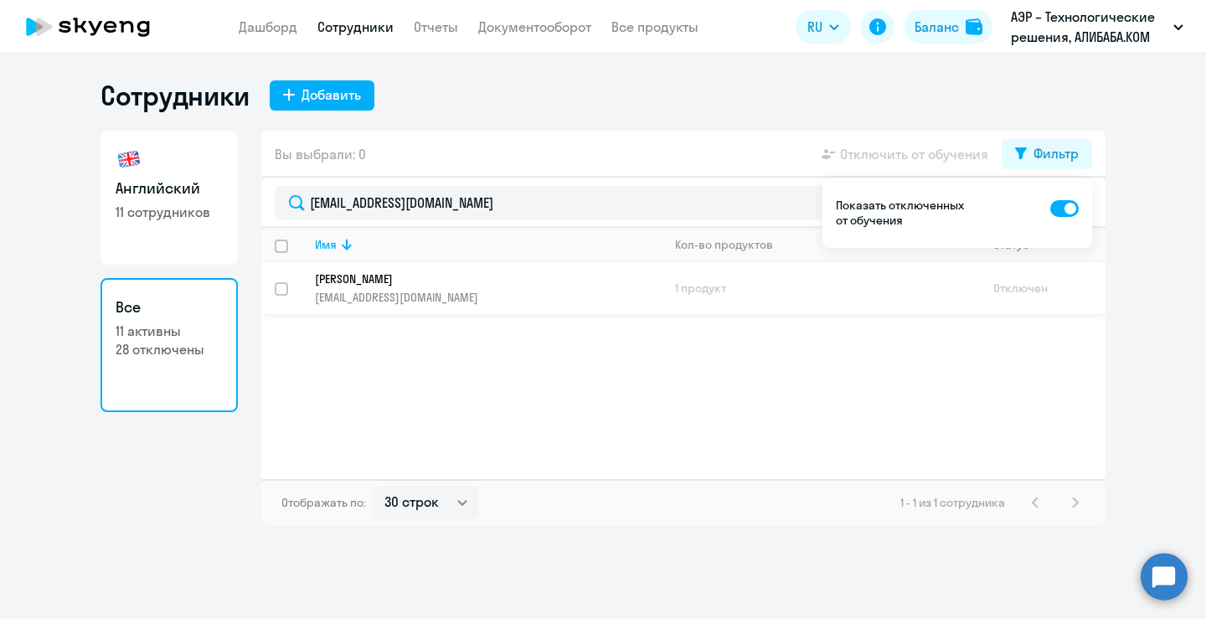
click at [457, 292] on p "[EMAIL_ADDRESS][DOMAIN_NAME]" at bounding box center [488, 297] width 346 height 15
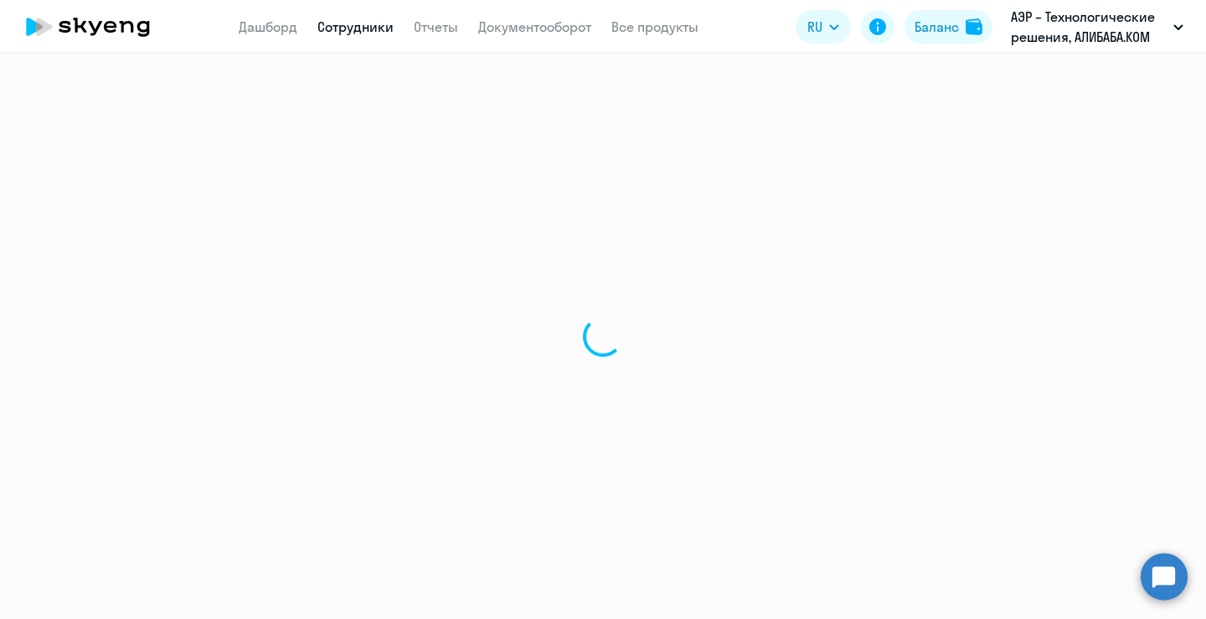
select select "english"
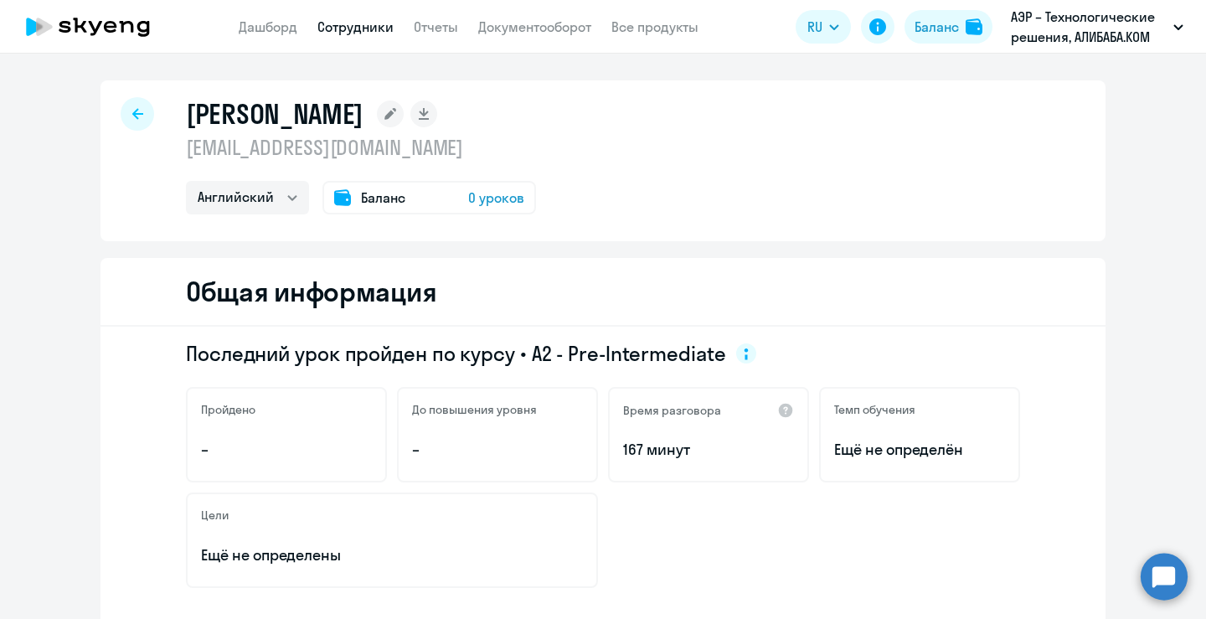
click at [478, 183] on div "Баланс 0 уроков" at bounding box center [429, 198] width 214 height 34
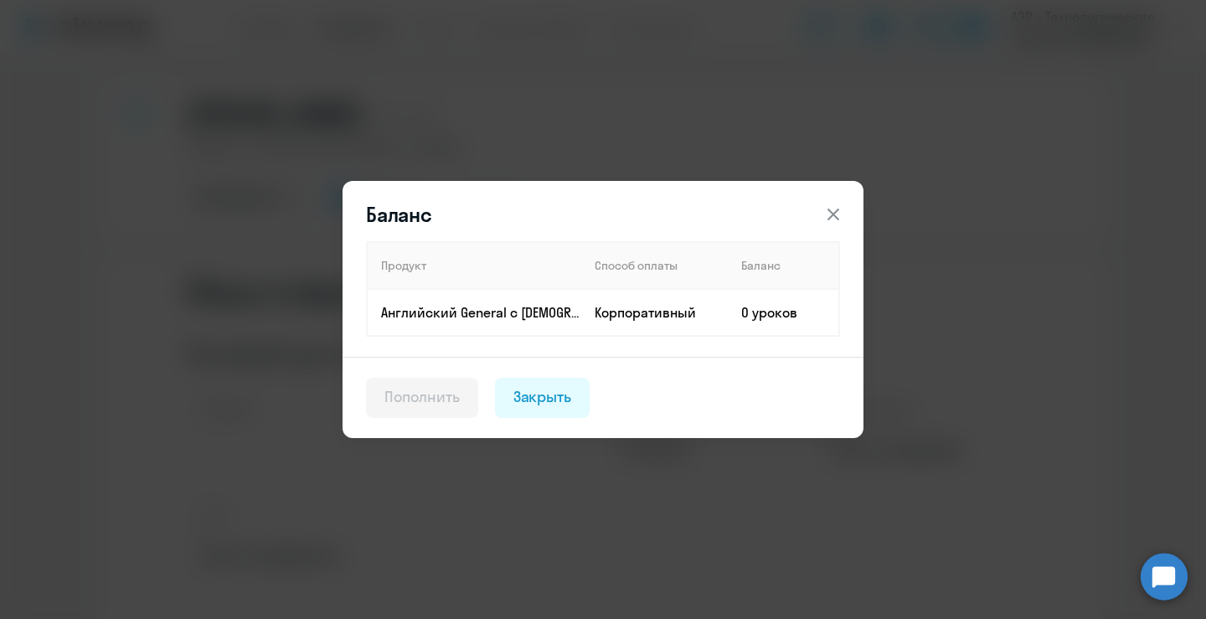
click at [838, 218] on icon at bounding box center [833, 215] width 12 height 12
